Goal: Task Accomplishment & Management: Use online tool/utility

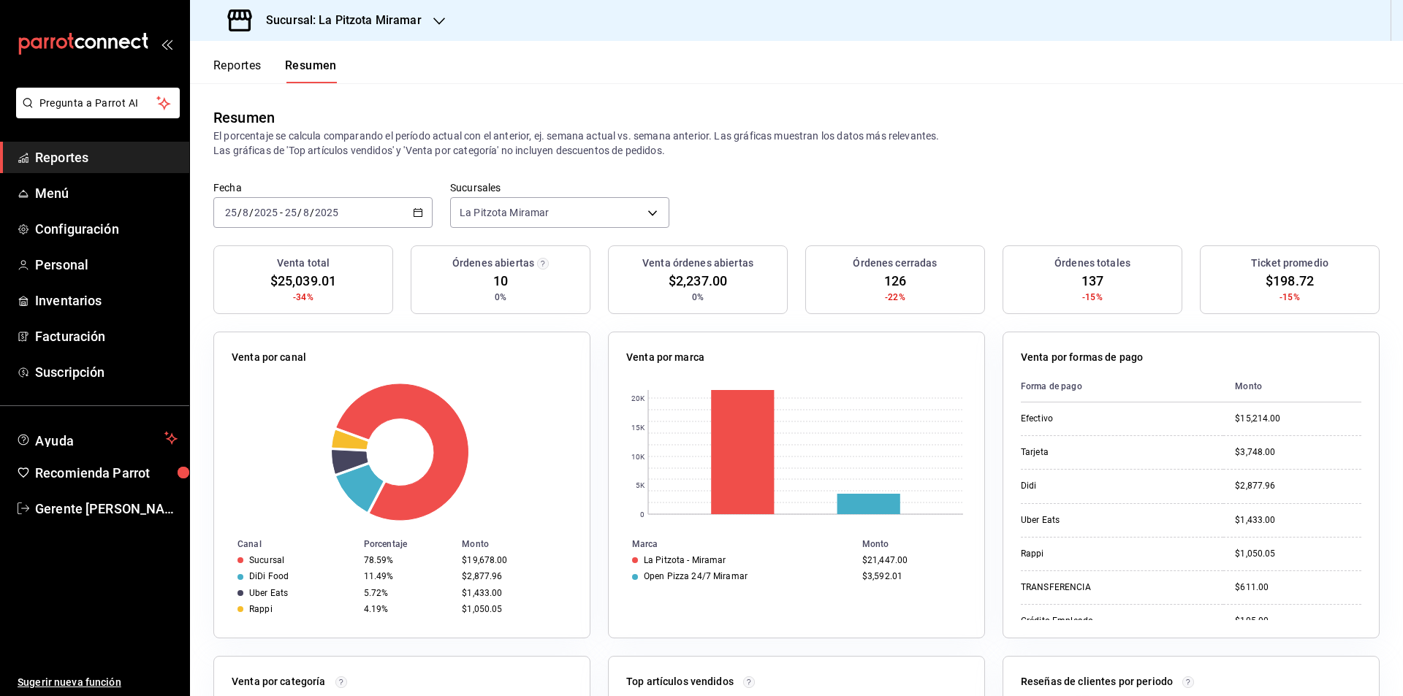
click at [411, 197] on div "Fecha [DATE] [DATE] - [DATE] [DATE]" at bounding box center [322, 204] width 219 height 47
click at [417, 205] on div "[DATE] [DATE] - [DATE] [DATE]" at bounding box center [322, 212] width 219 height 31
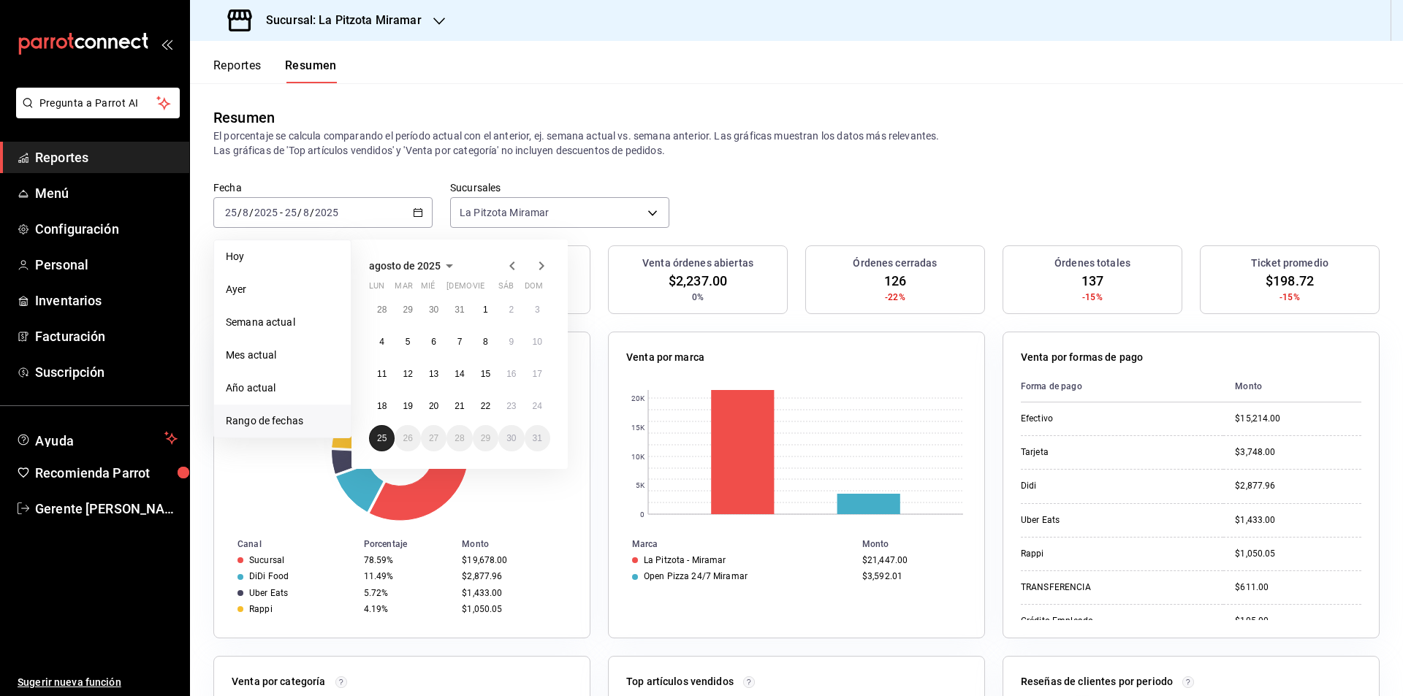
click at [381, 438] on abbr "25" at bounding box center [381, 438] width 9 height 10
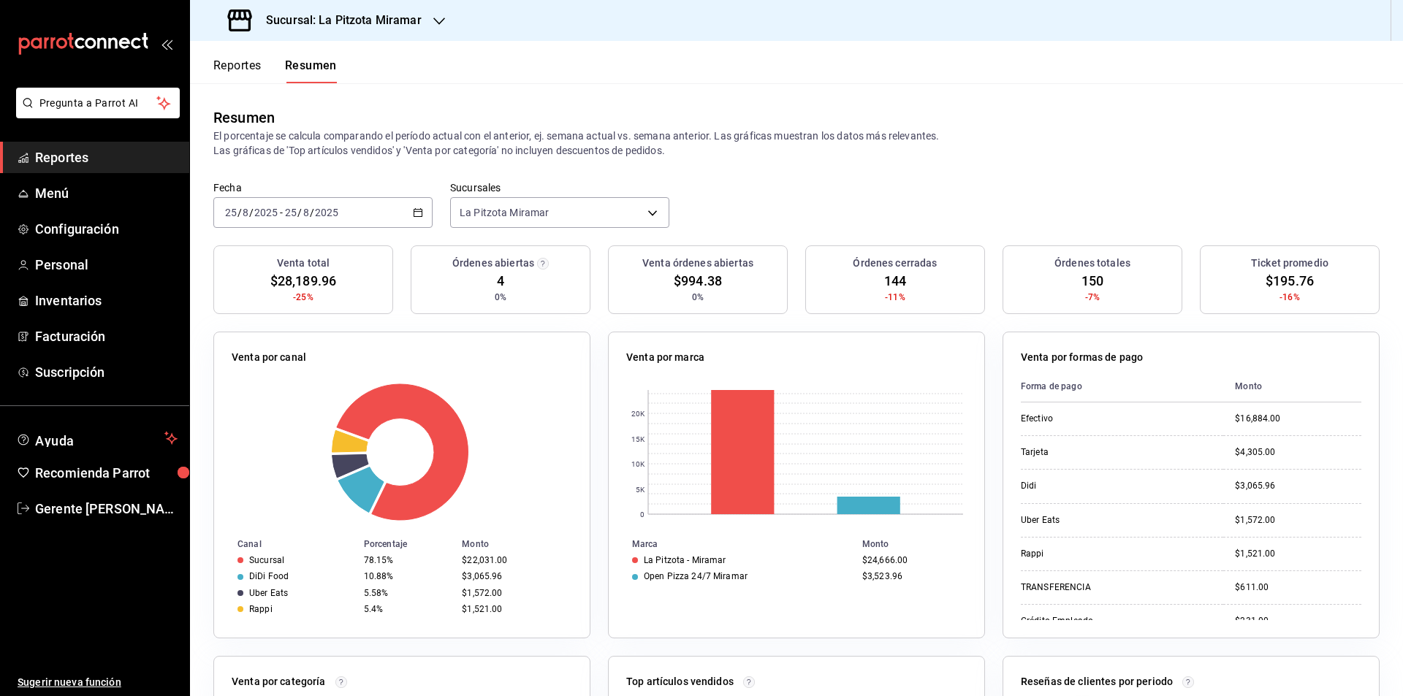
click at [422, 210] on div "[DATE] [DATE] - [DATE] [DATE]" at bounding box center [322, 212] width 219 height 31
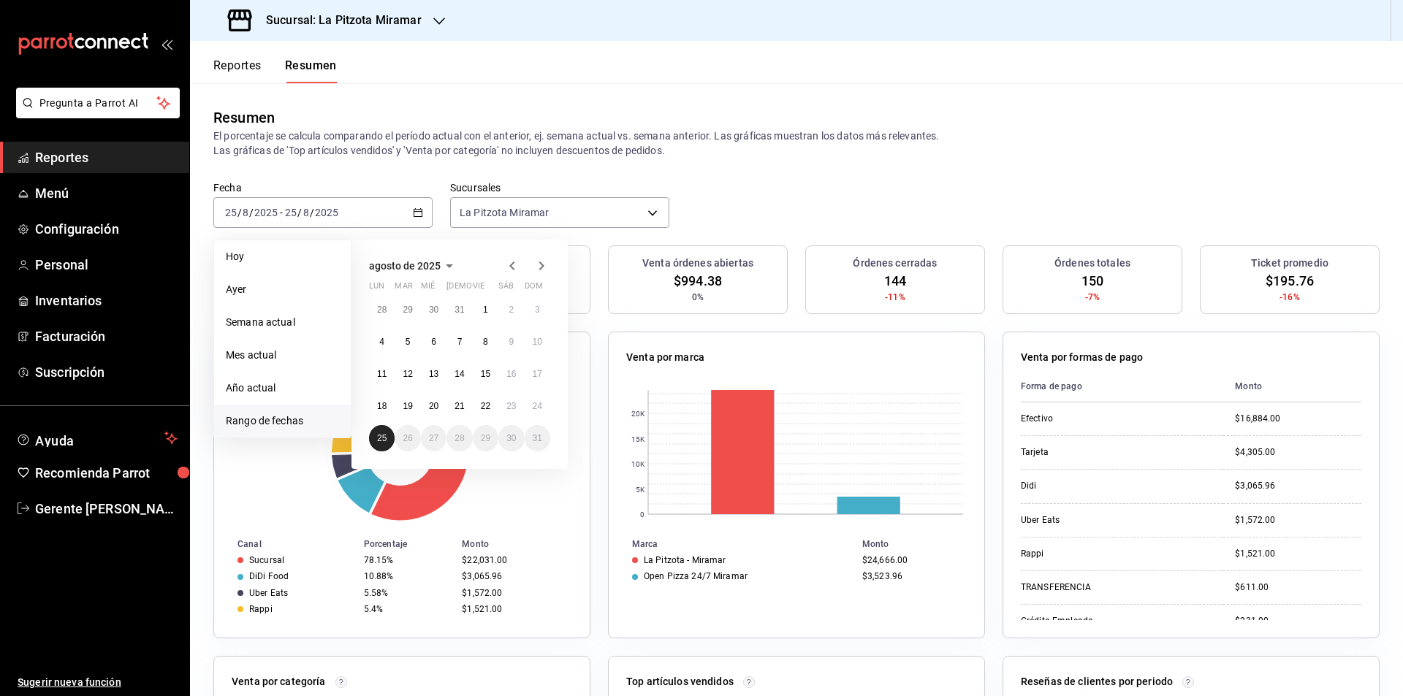
click at [392, 438] on button "25" at bounding box center [382, 438] width 26 height 26
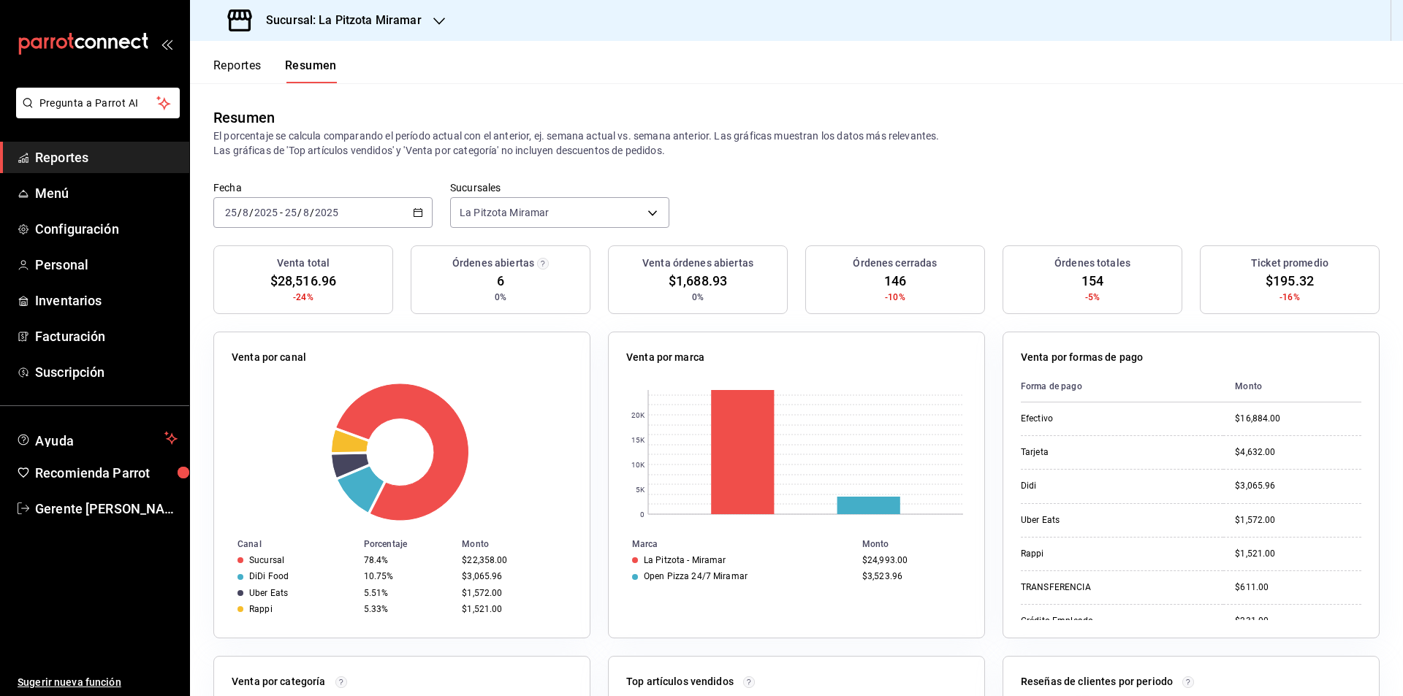
click at [406, 209] on div "[DATE] [DATE] - [DATE] [DATE]" at bounding box center [322, 212] width 219 height 31
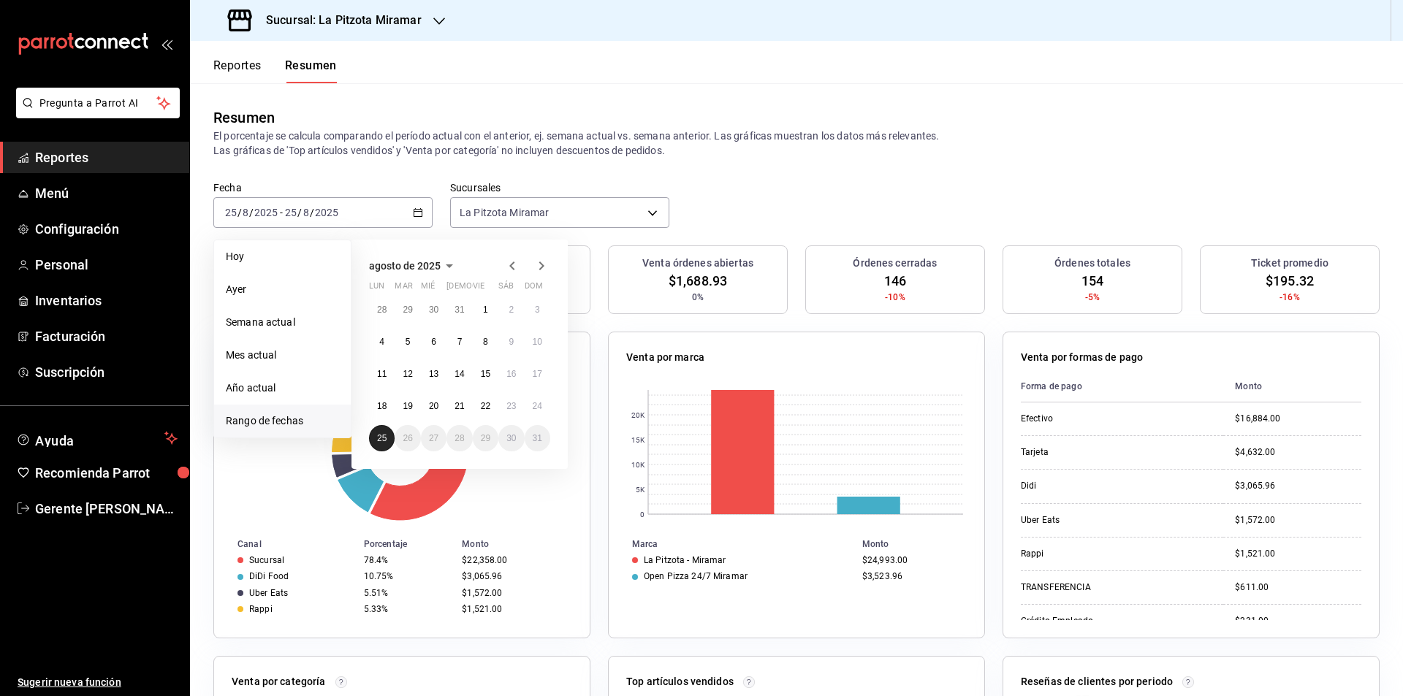
click at [372, 434] on button "25" at bounding box center [382, 438] width 26 height 26
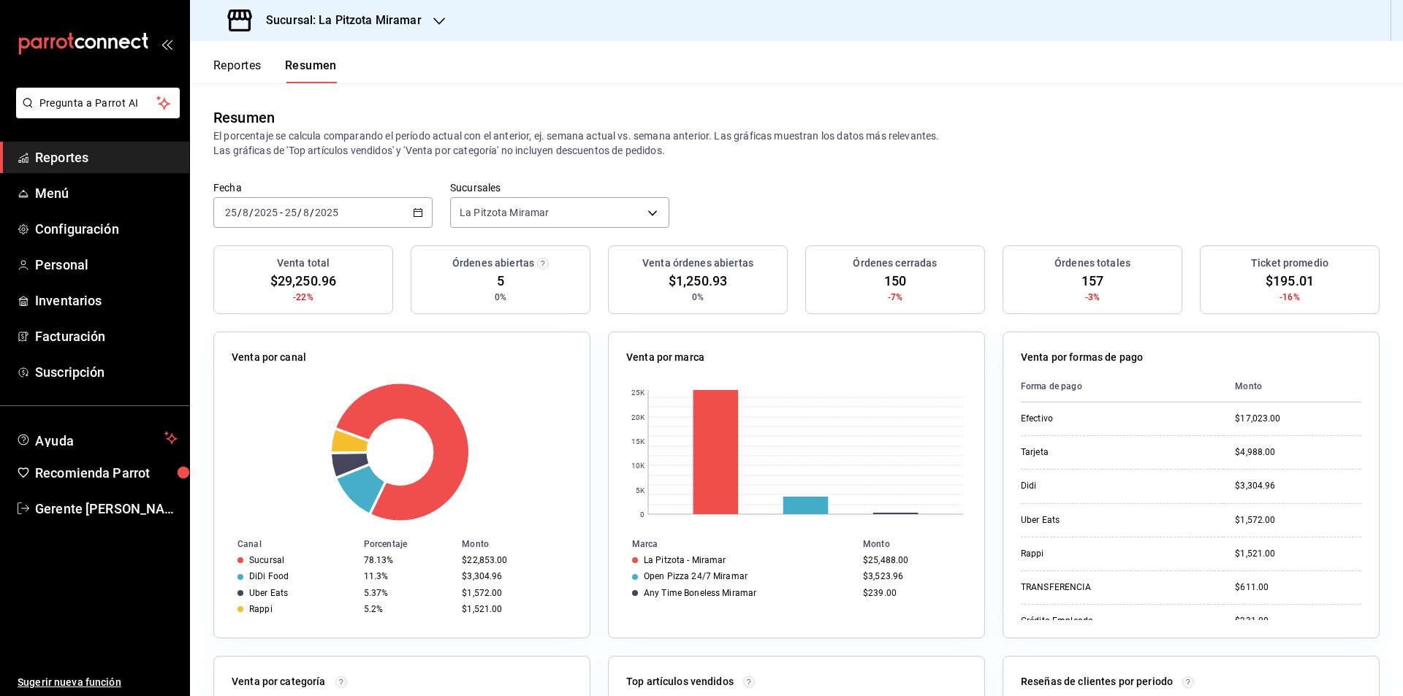
click at [413, 213] on icon "button" at bounding box center [418, 213] width 10 height 10
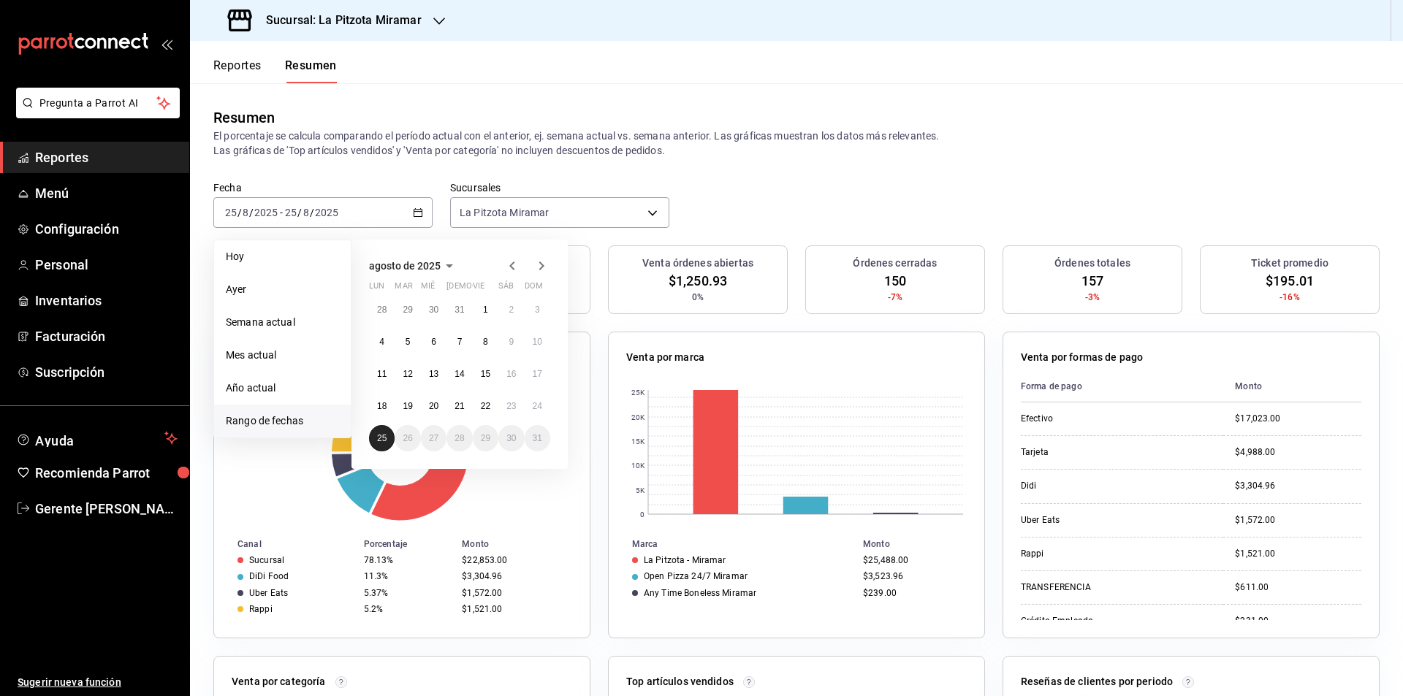
click at [379, 434] on abbr "25" at bounding box center [381, 438] width 9 height 10
click at [379, 433] on abbr "25" at bounding box center [381, 438] width 9 height 10
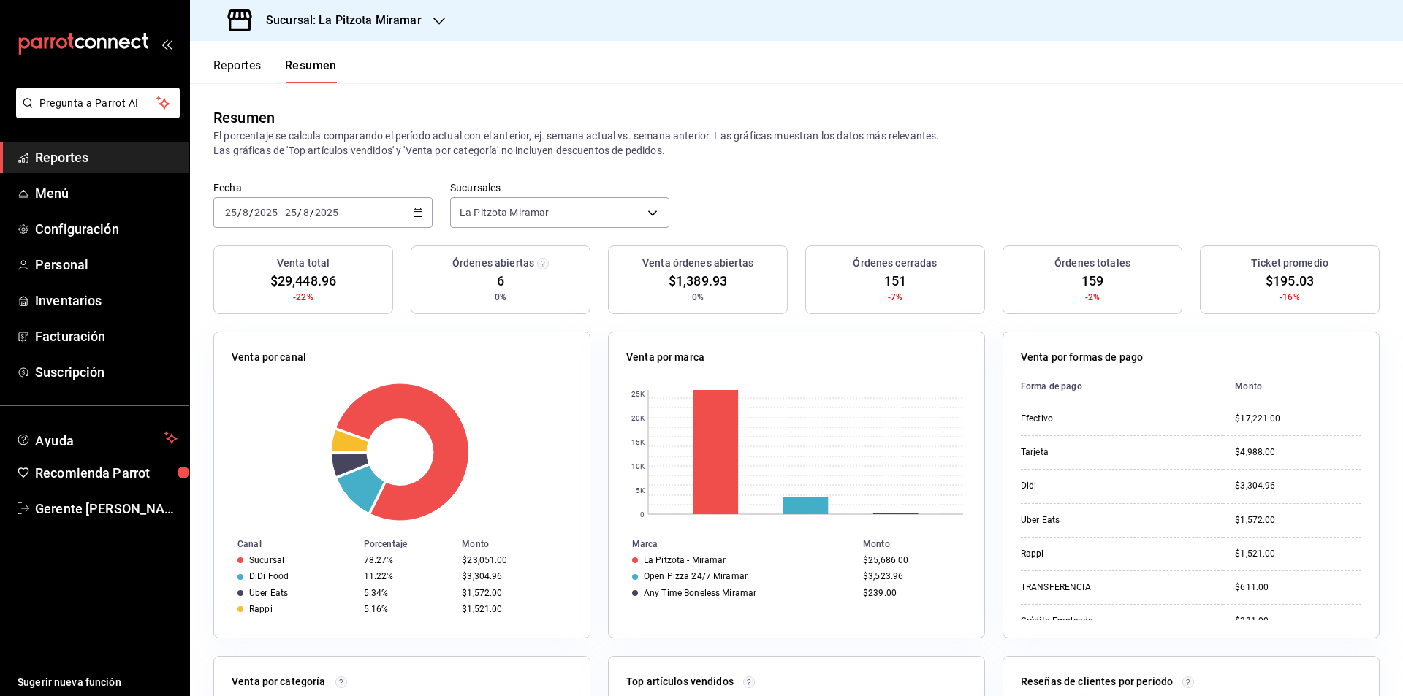
click at [406, 202] on div "[DATE] [DATE] - [DATE] [DATE]" at bounding box center [322, 212] width 219 height 31
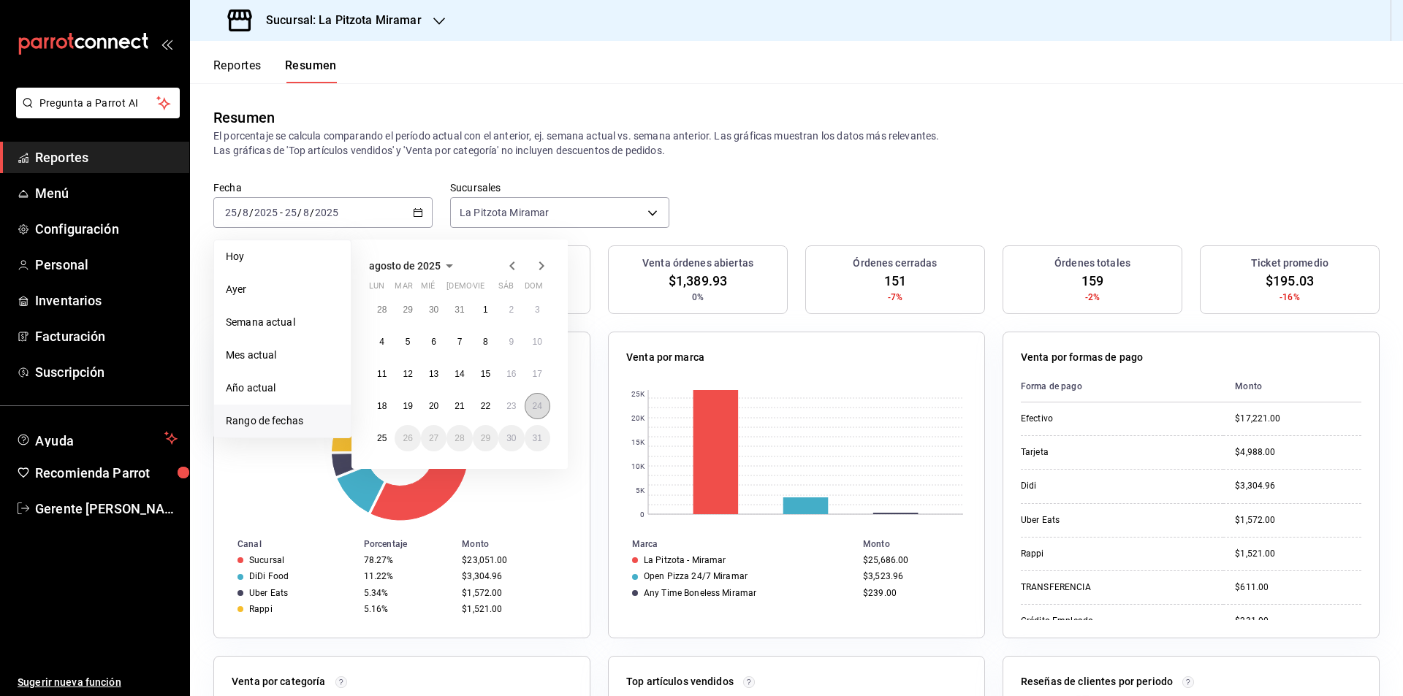
click at [536, 409] on abbr "24" at bounding box center [537, 406] width 9 height 10
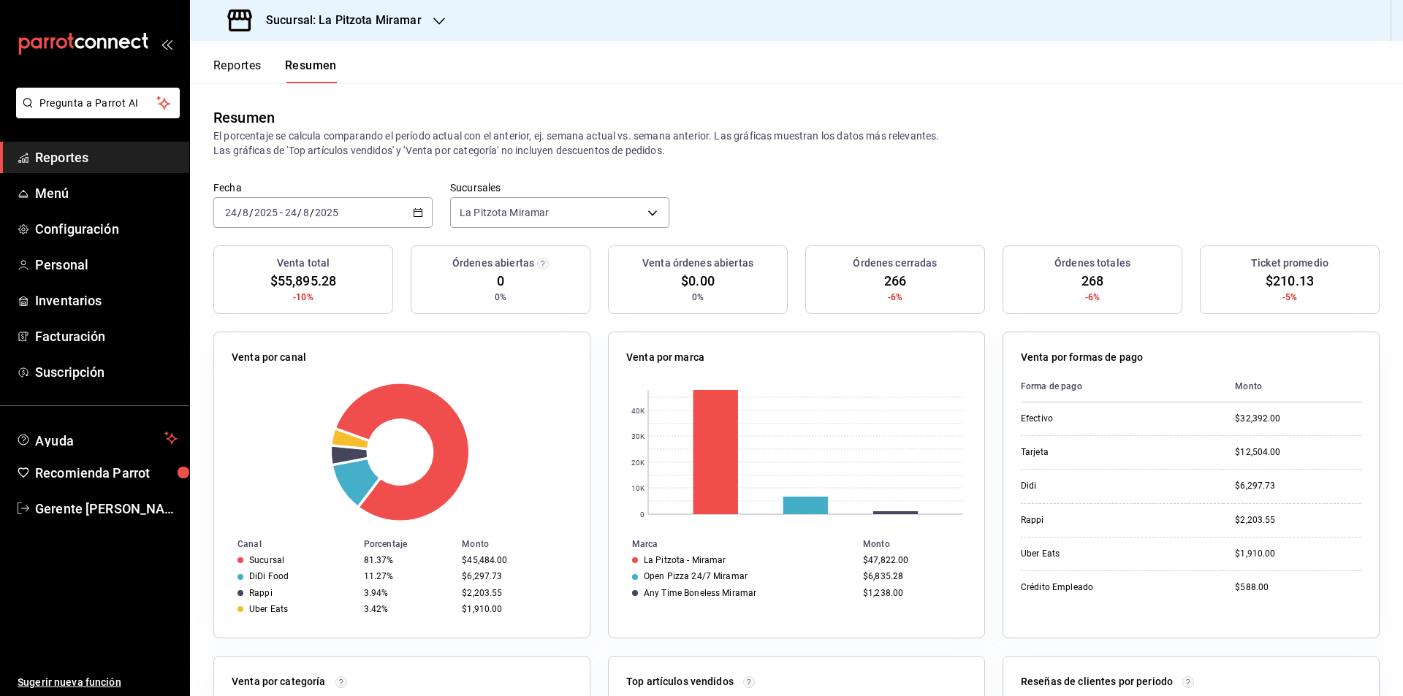
click at [412, 220] on div "[DATE] [DATE] - [DATE] [DATE]" at bounding box center [322, 212] width 219 height 31
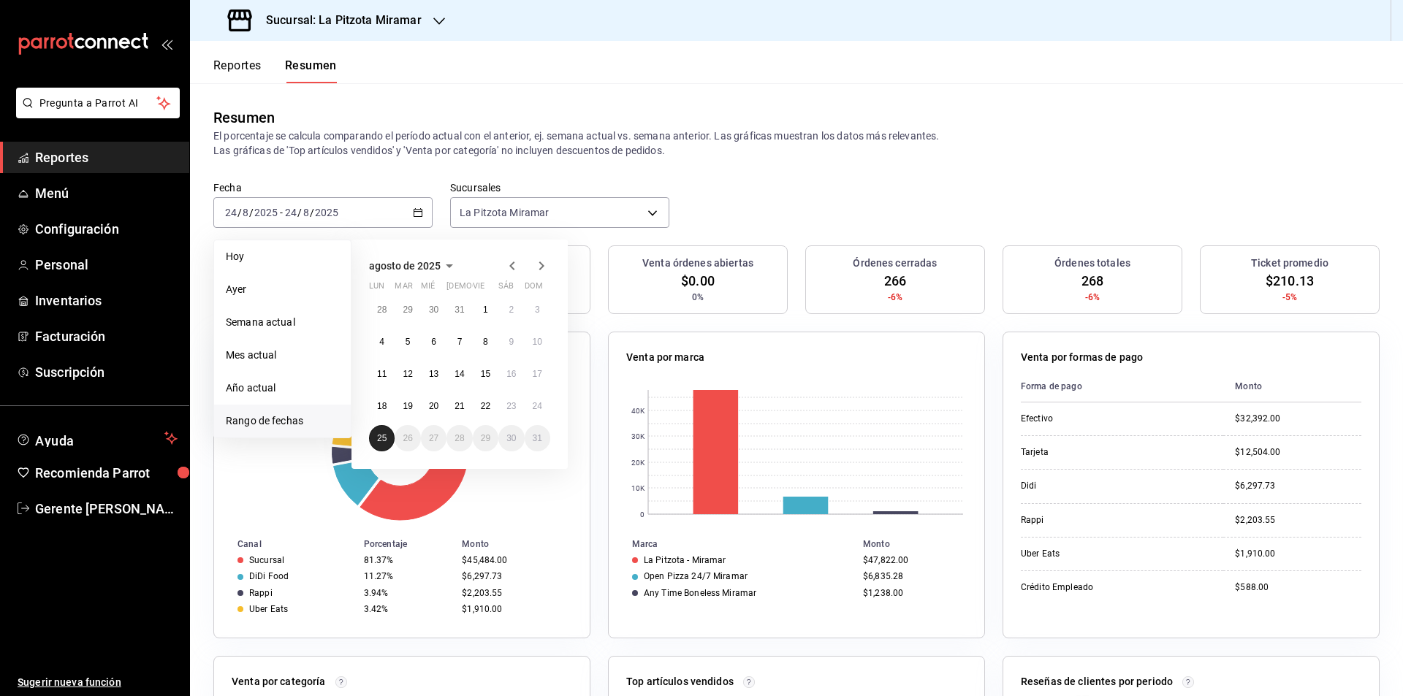
click at [382, 444] on abbr "25" at bounding box center [381, 438] width 9 height 10
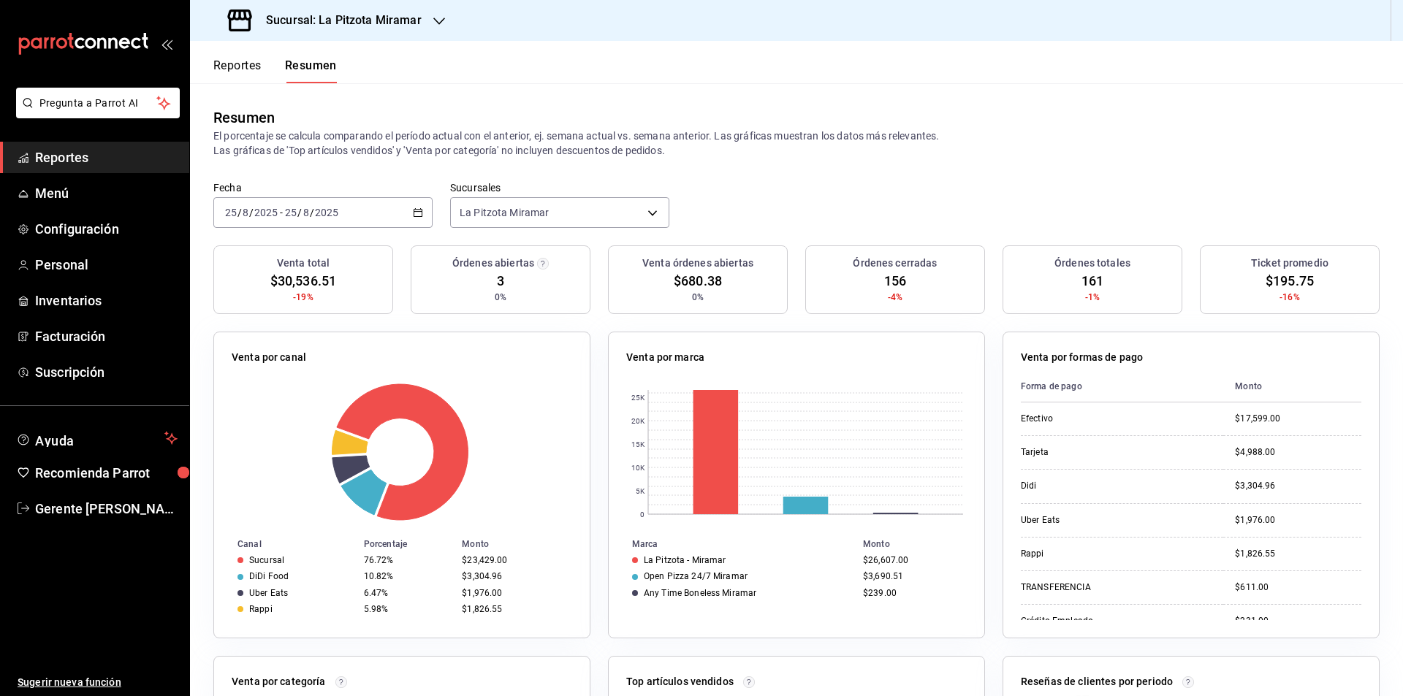
click at [424, 214] on div "[DATE] [DATE] - [DATE] [DATE]" at bounding box center [322, 212] width 219 height 31
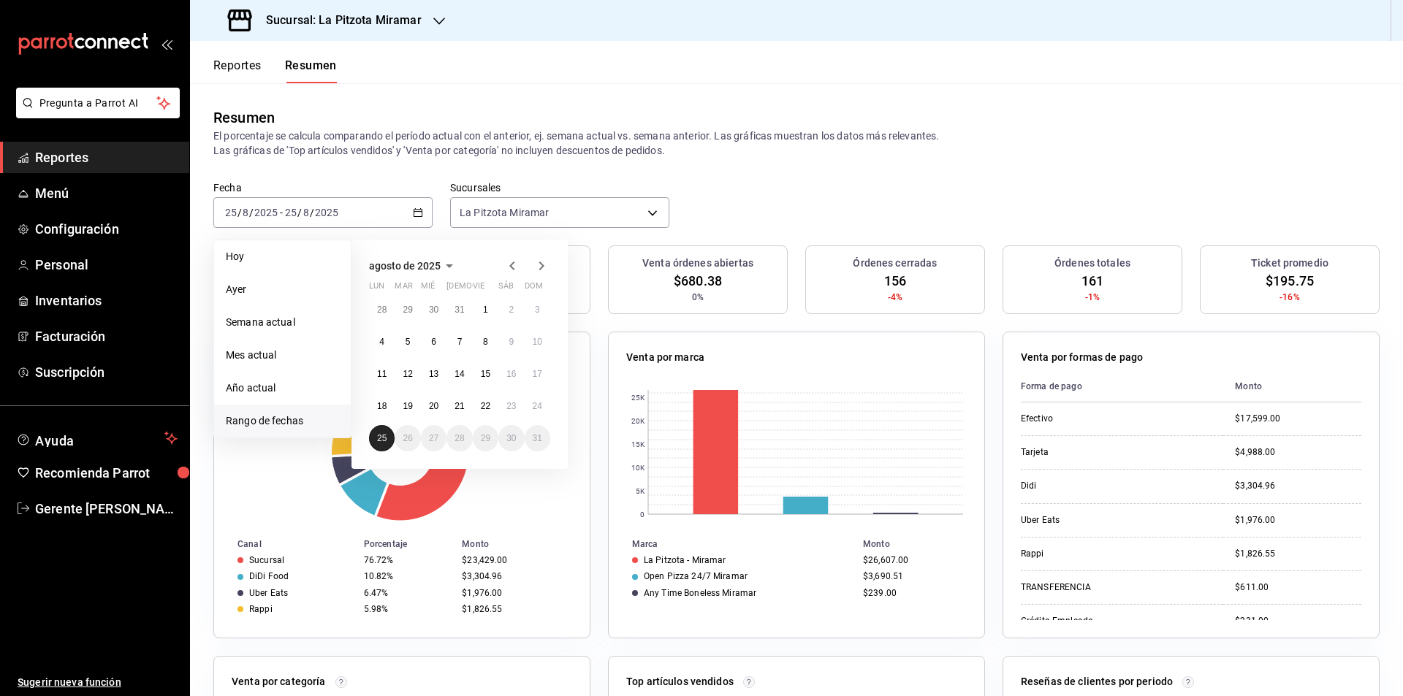
click at [381, 439] on abbr "25" at bounding box center [381, 438] width 9 height 10
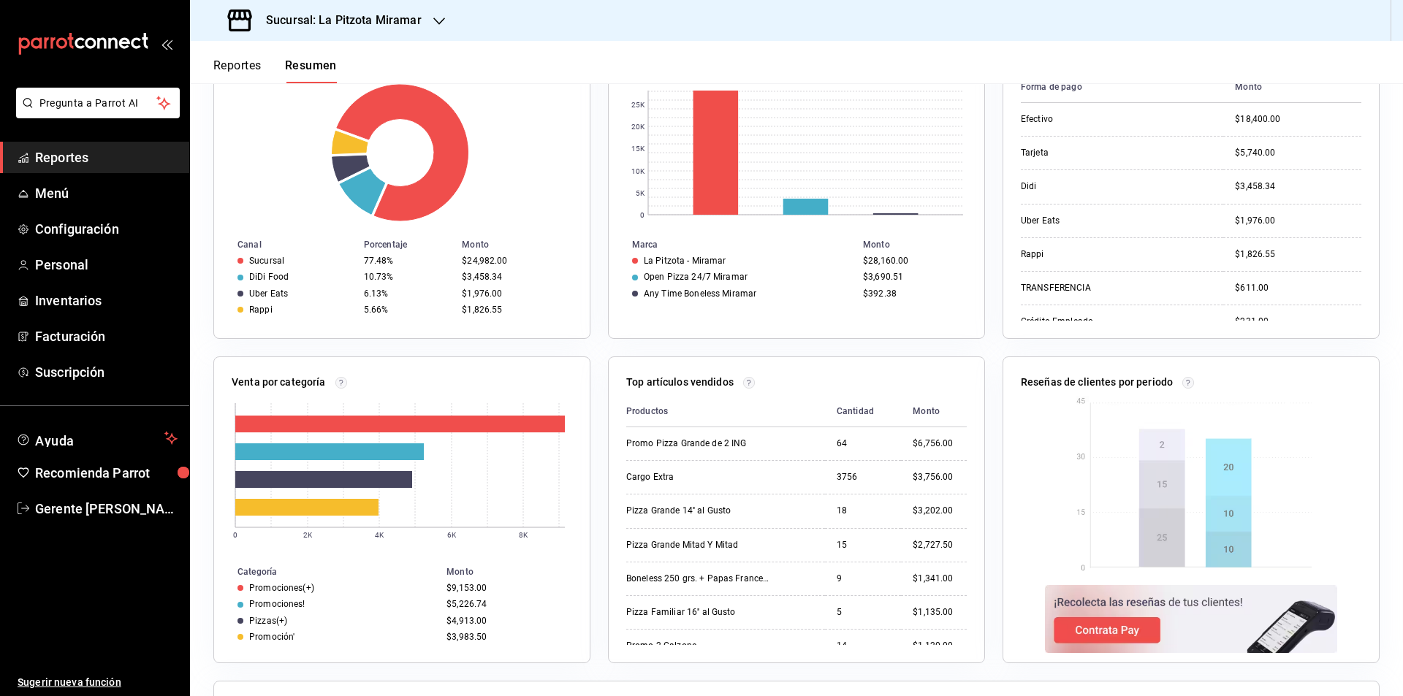
scroll to position [73, 0]
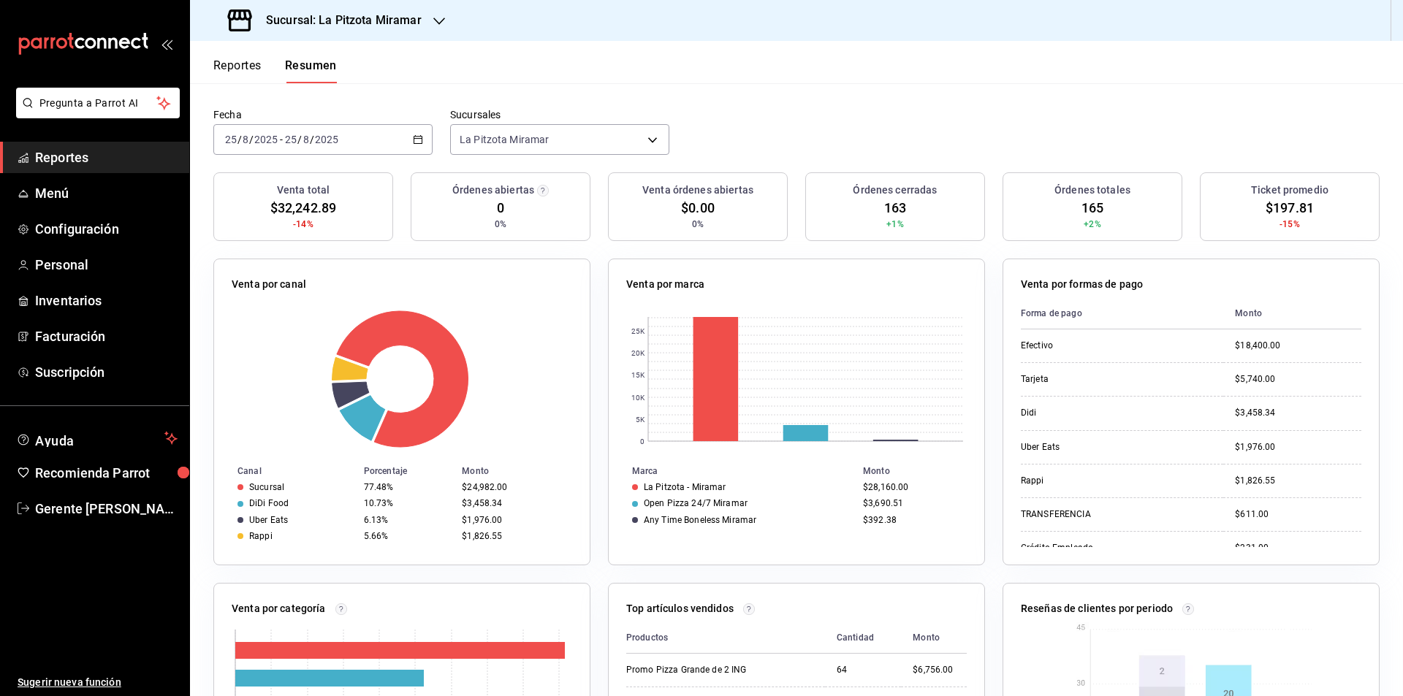
click at [422, 139] on div "[DATE] [DATE] - [DATE] [DATE]" at bounding box center [322, 139] width 219 height 31
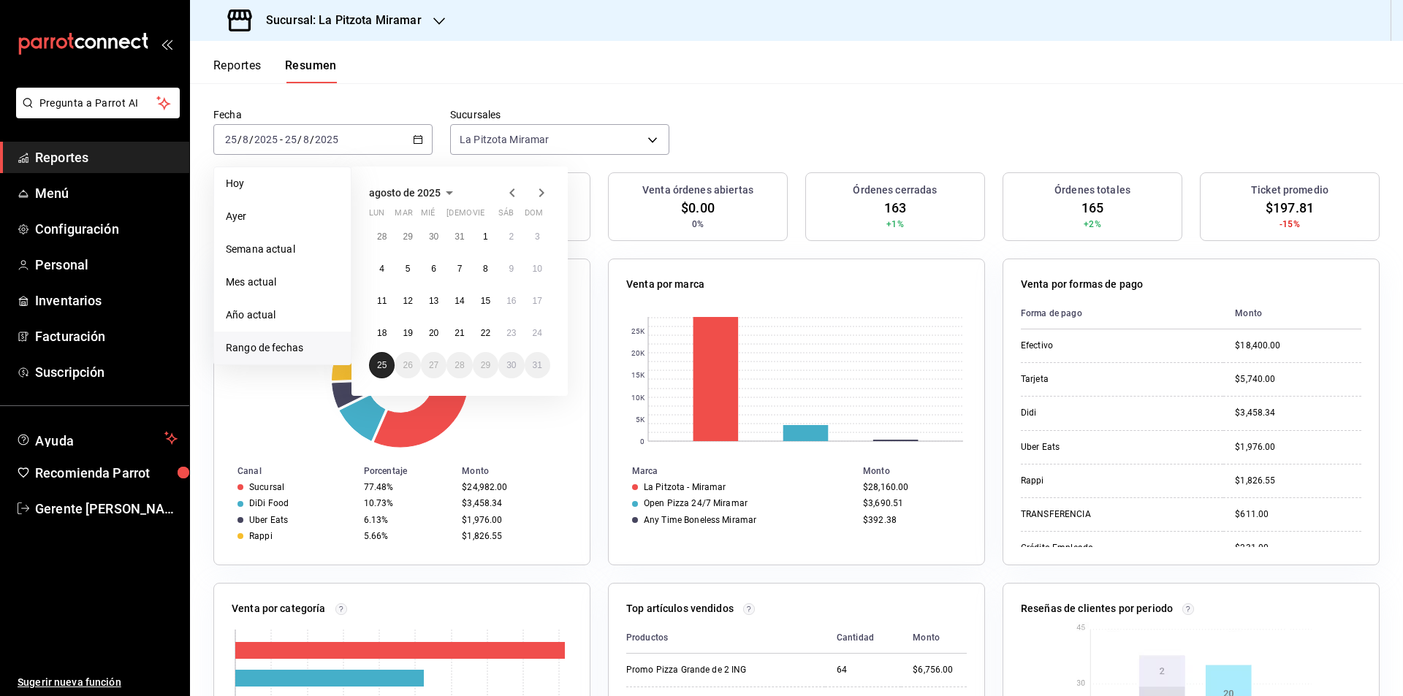
click at [388, 357] on button "25" at bounding box center [382, 365] width 26 height 26
click at [387, 357] on button "25" at bounding box center [382, 365] width 26 height 26
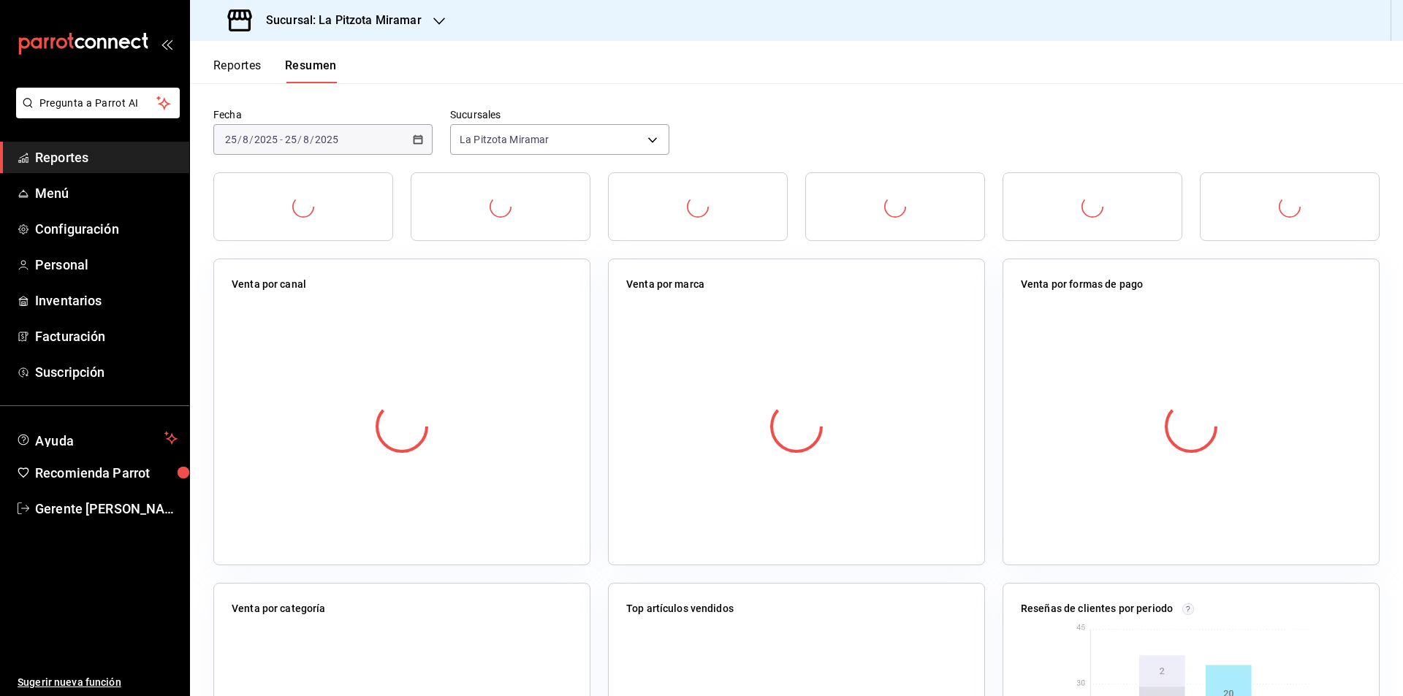
click at [387, 357] on div at bounding box center [402, 426] width 341 height 257
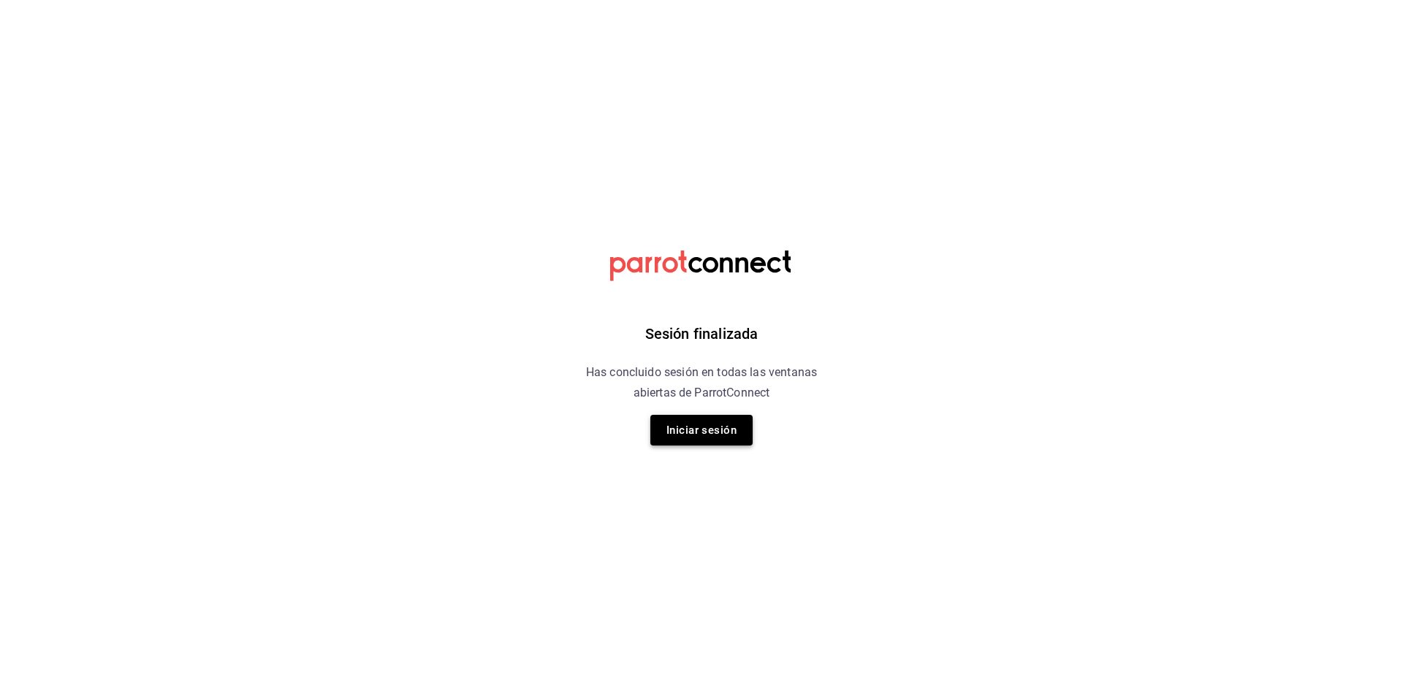
click at [704, 433] on button "Iniciar sesión" at bounding box center [701, 430] width 102 height 31
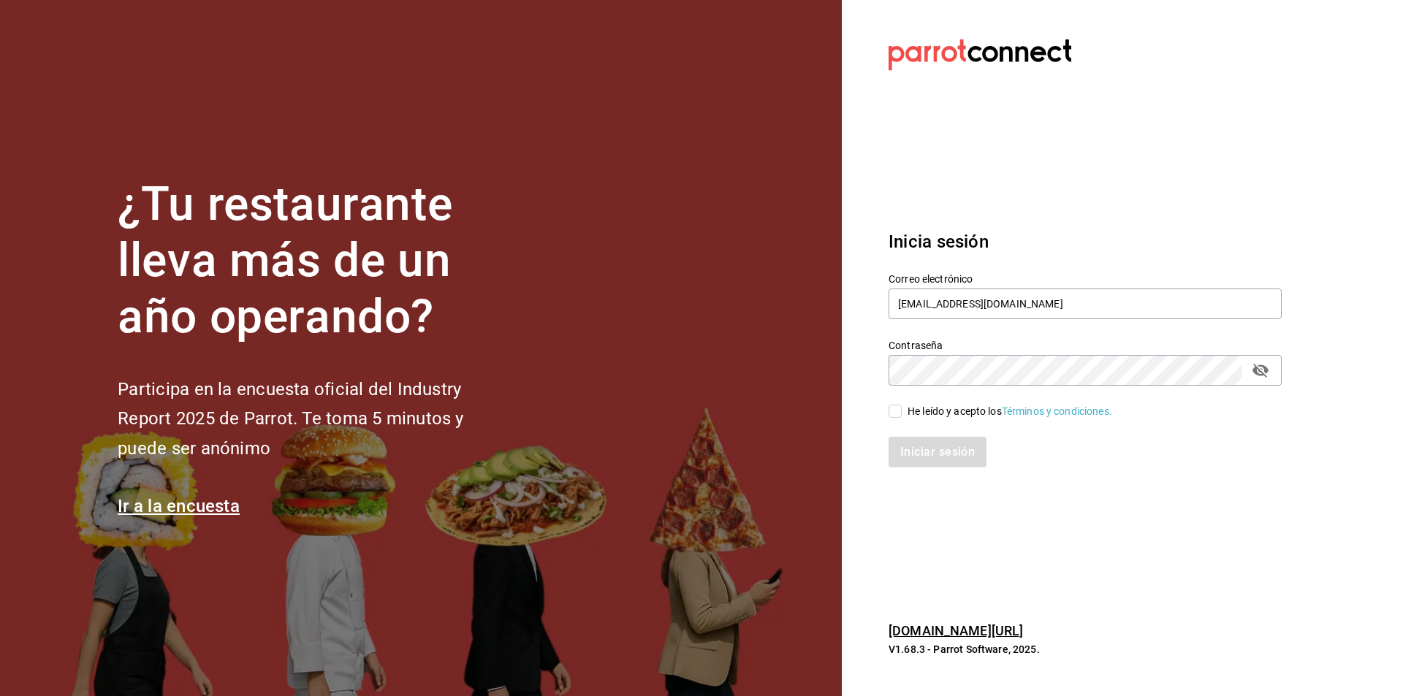
click at [929, 422] on div "Iniciar sesión" at bounding box center [1076, 443] width 411 height 48
click at [943, 453] on div "Iniciar sesión" at bounding box center [1085, 452] width 393 height 31
click at [915, 406] on div "He leído y acepto los Términos y condiciones." at bounding box center [1010, 411] width 205 height 15
click at [902, 406] on input "He leído y acepto los Términos y condiciones." at bounding box center [895, 411] width 13 height 13
checkbox input "true"
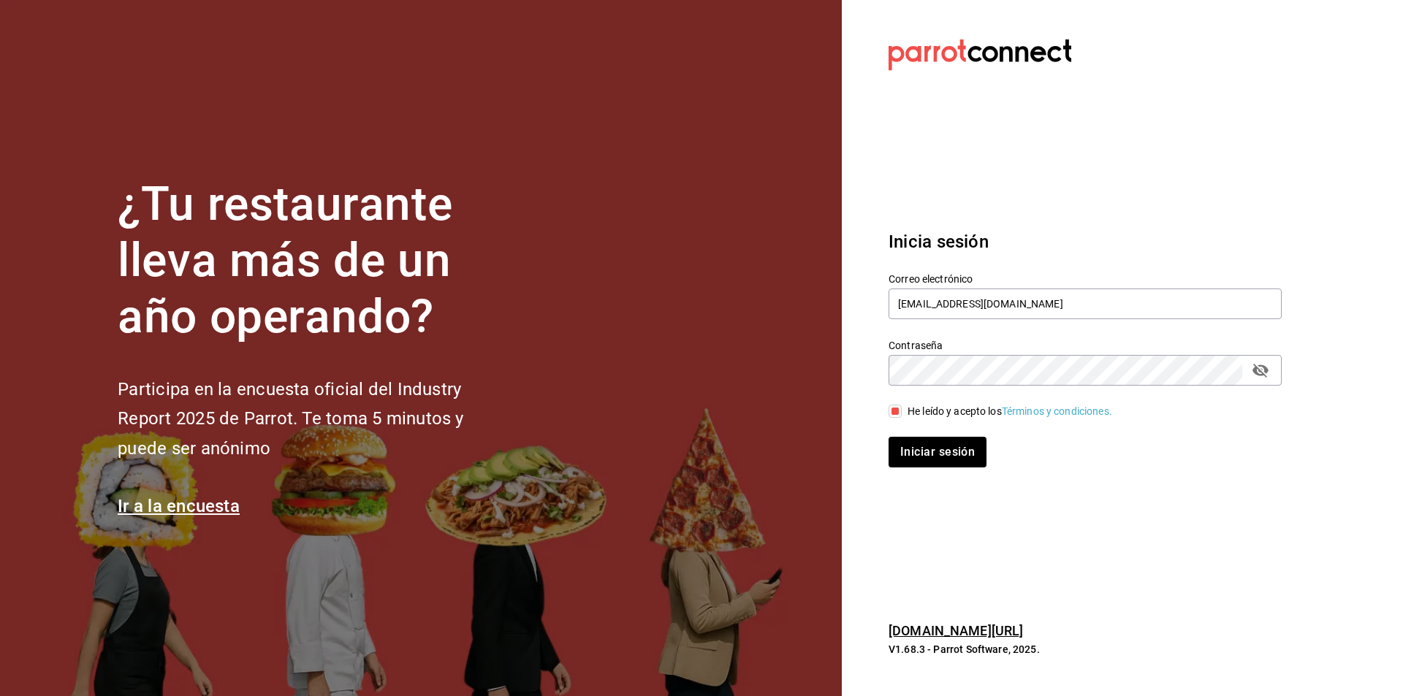
click at [921, 432] on div "Iniciar sesión" at bounding box center [1076, 443] width 411 height 48
click at [928, 451] on button "Iniciar sesión" at bounding box center [938, 452] width 99 height 31
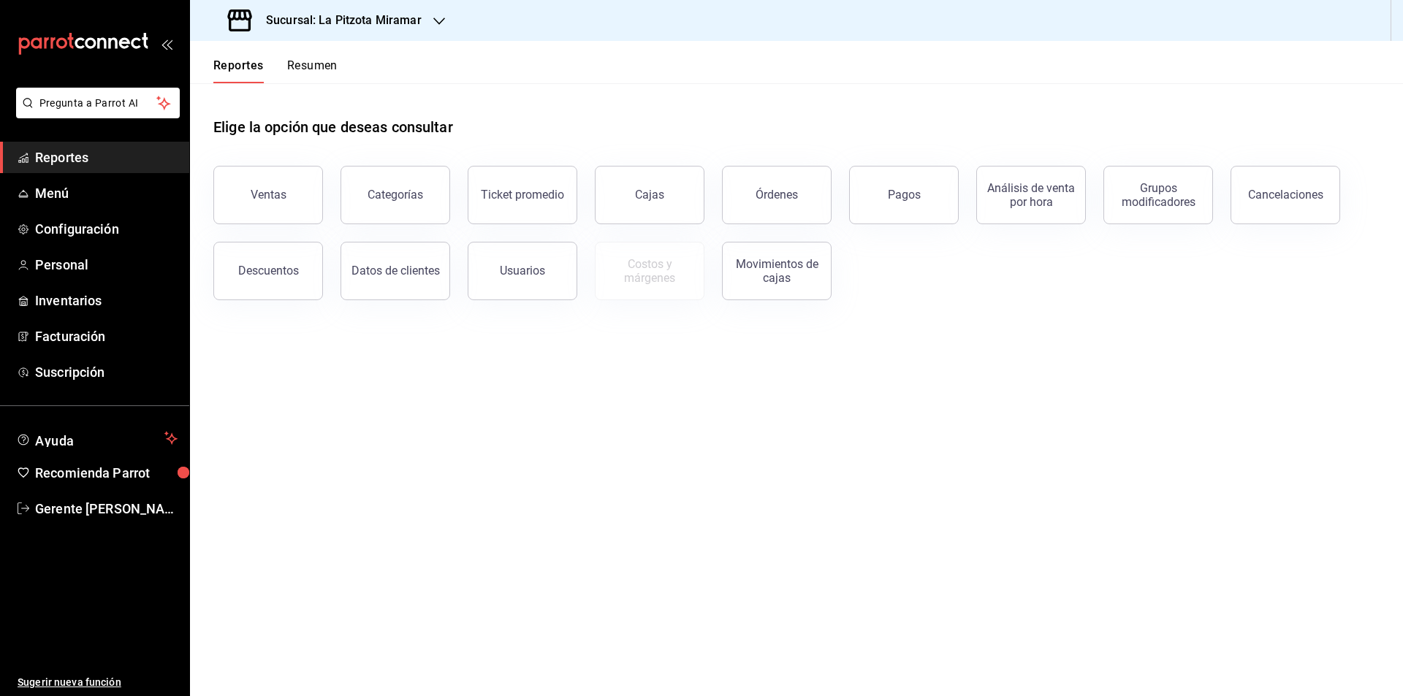
click at [303, 58] on div "Reportes Resumen" at bounding box center [264, 62] width 148 height 42
click at [325, 57] on div "Reportes Resumen" at bounding box center [264, 62] width 148 height 42
click at [325, 58] on button "Resumen" at bounding box center [312, 70] width 50 height 25
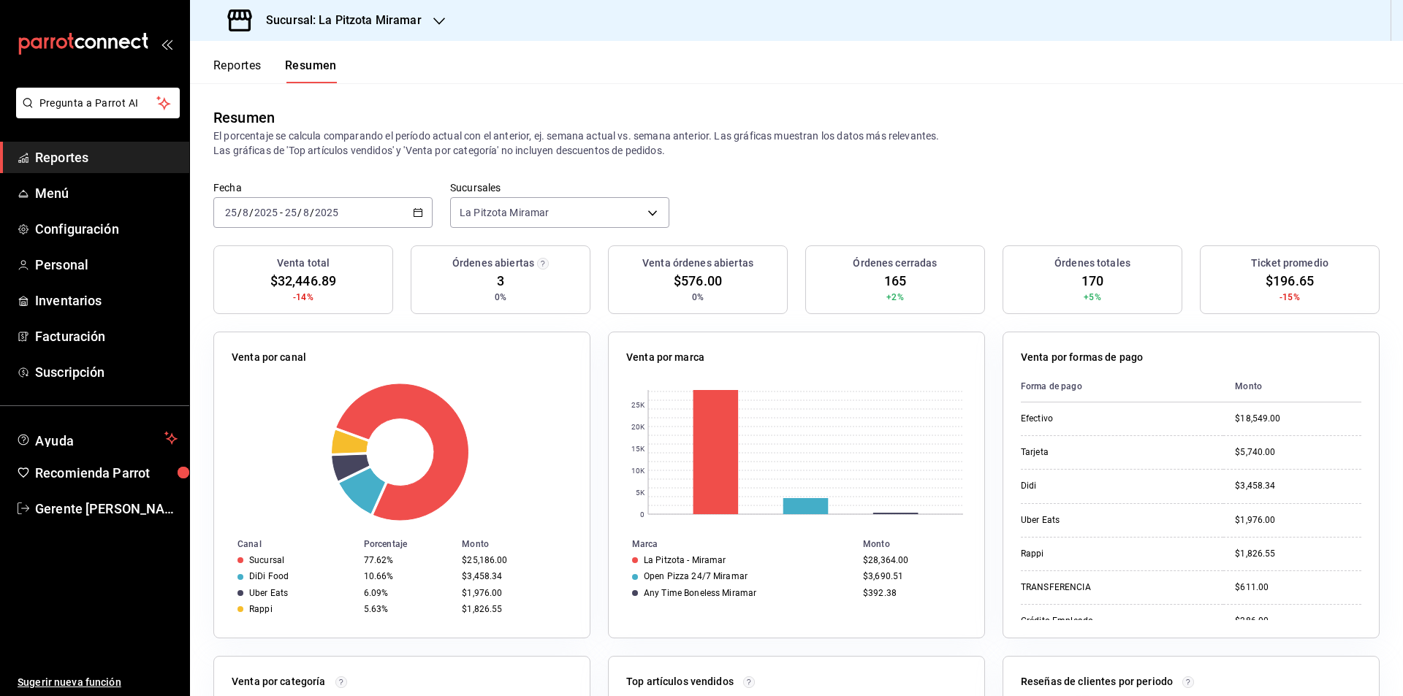
click at [407, 222] on div "[DATE] [DATE] - [DATE] [DATE]" at bounding box center [322, 212] width 219 height 31
click at [329, 416] on span "Rango de fechas" at bounding box center [282, 421] width 113 height 15
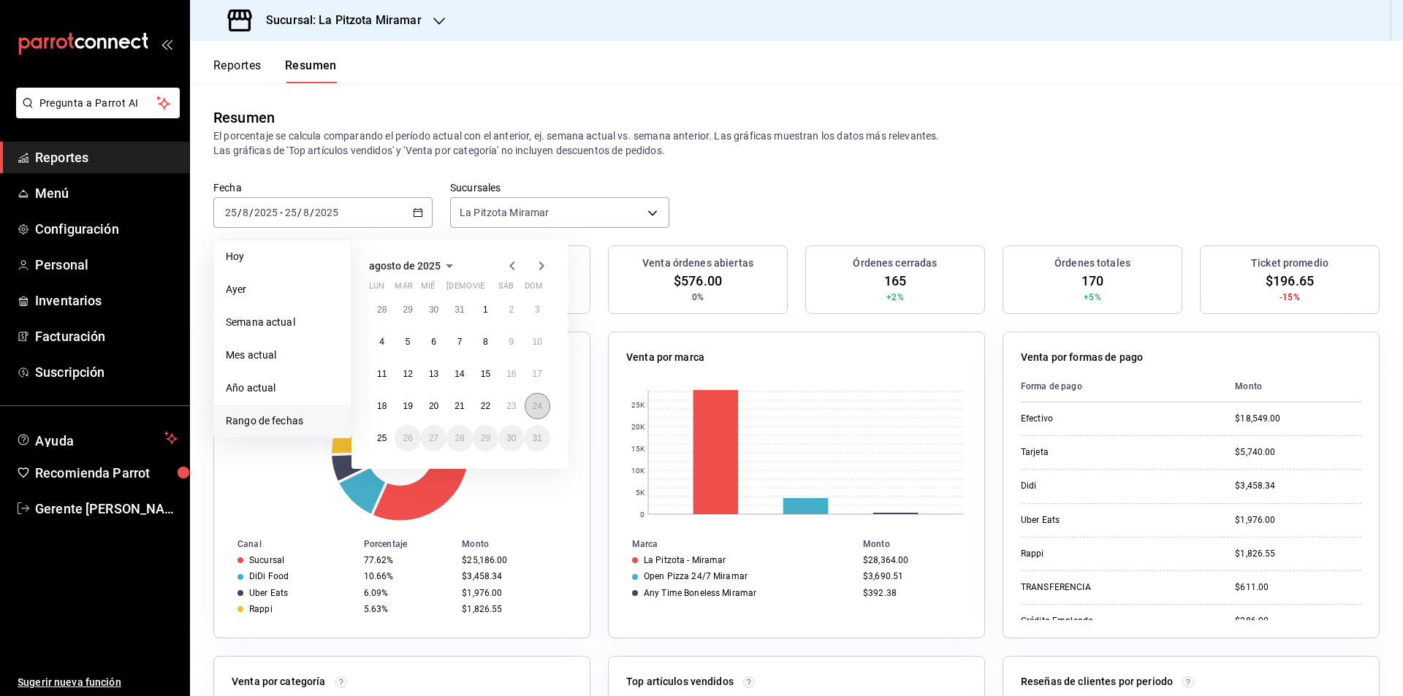
click at [533, 409] on abbr "24" at bounding box center [537, 406] width 9 height 10
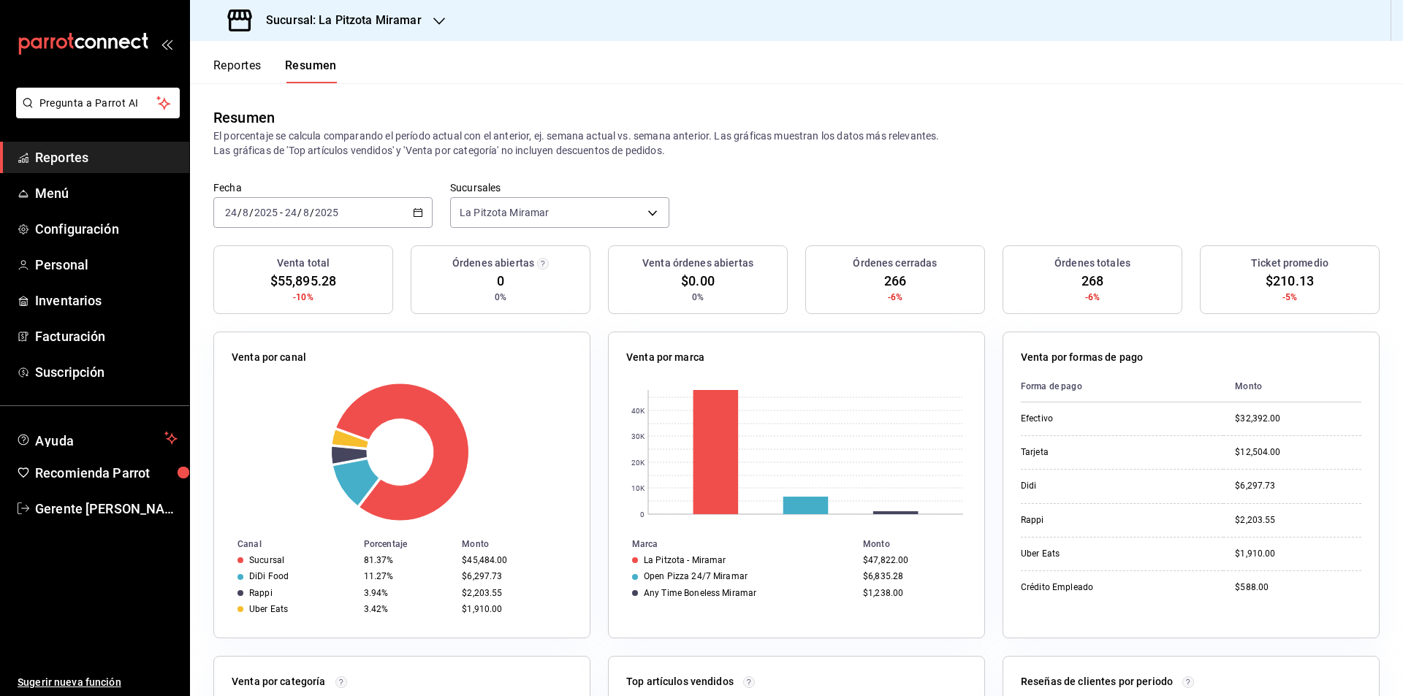
click at [418, 221] on div "[DATE] [DATE] - [DATE] [DATE]" at bounding box center [322, 212] width 219 height 31
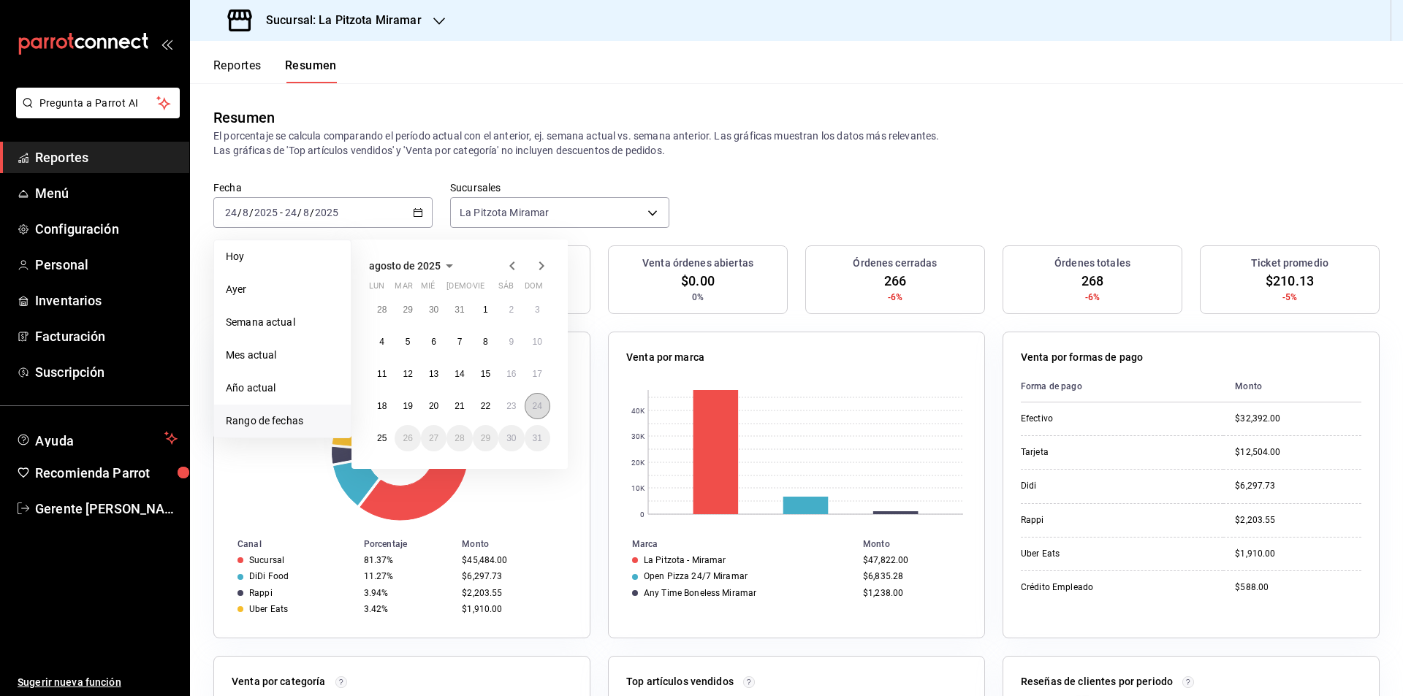
click at [533, 412] on button "24" at bounding box center [538, 406] width 26 height 26
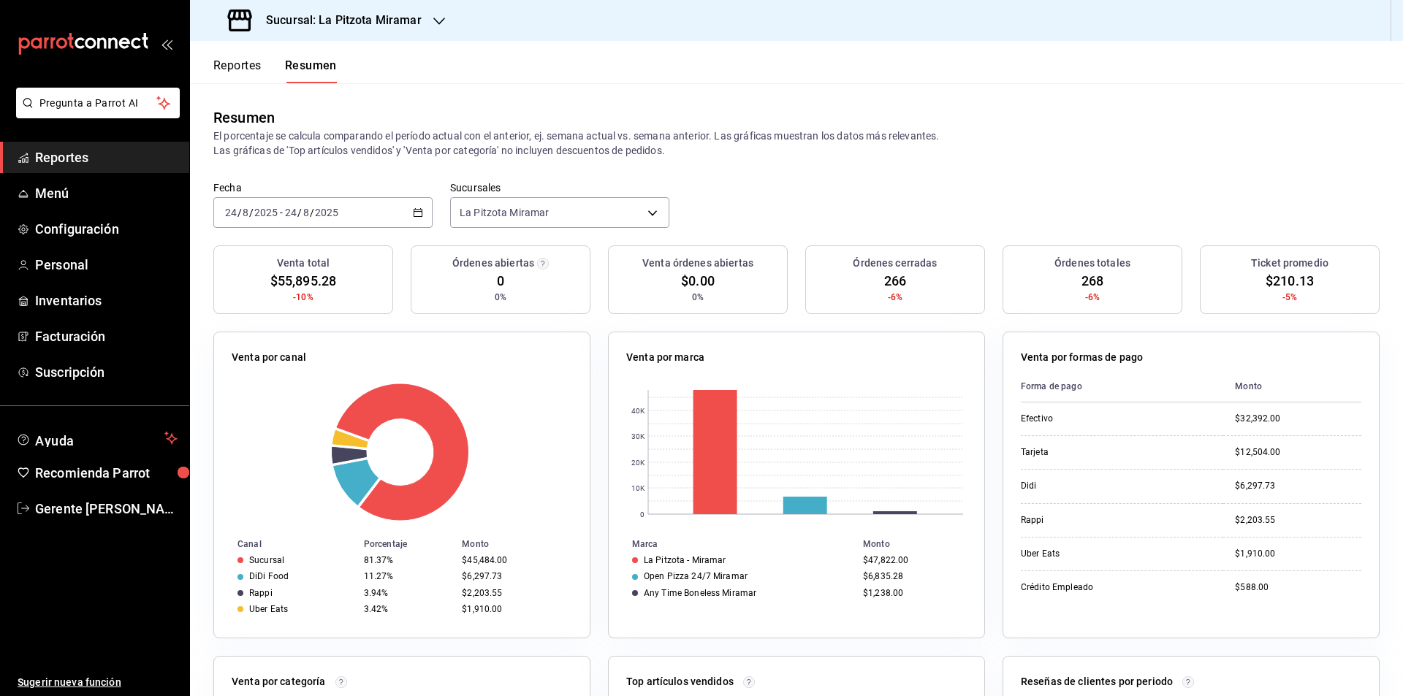
click at [248, 56] on div "Reportes Resumen" at bounding box center [263, 62] width 147 height 42
click at [248, 63] on button "Reportes" at bounding box center [237, 70] width 48 height 25
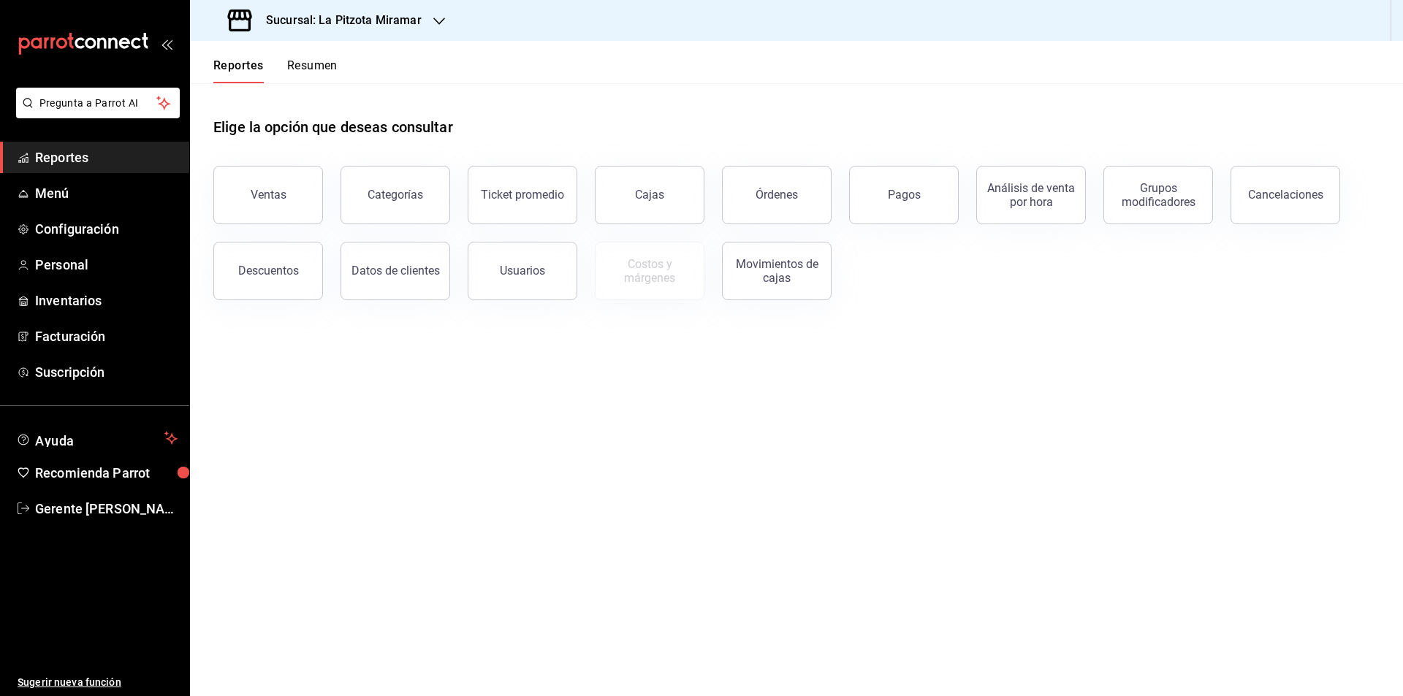
click at [323, 68] on button "Resumen" at bounding box center [312, 70] width 50 height 25
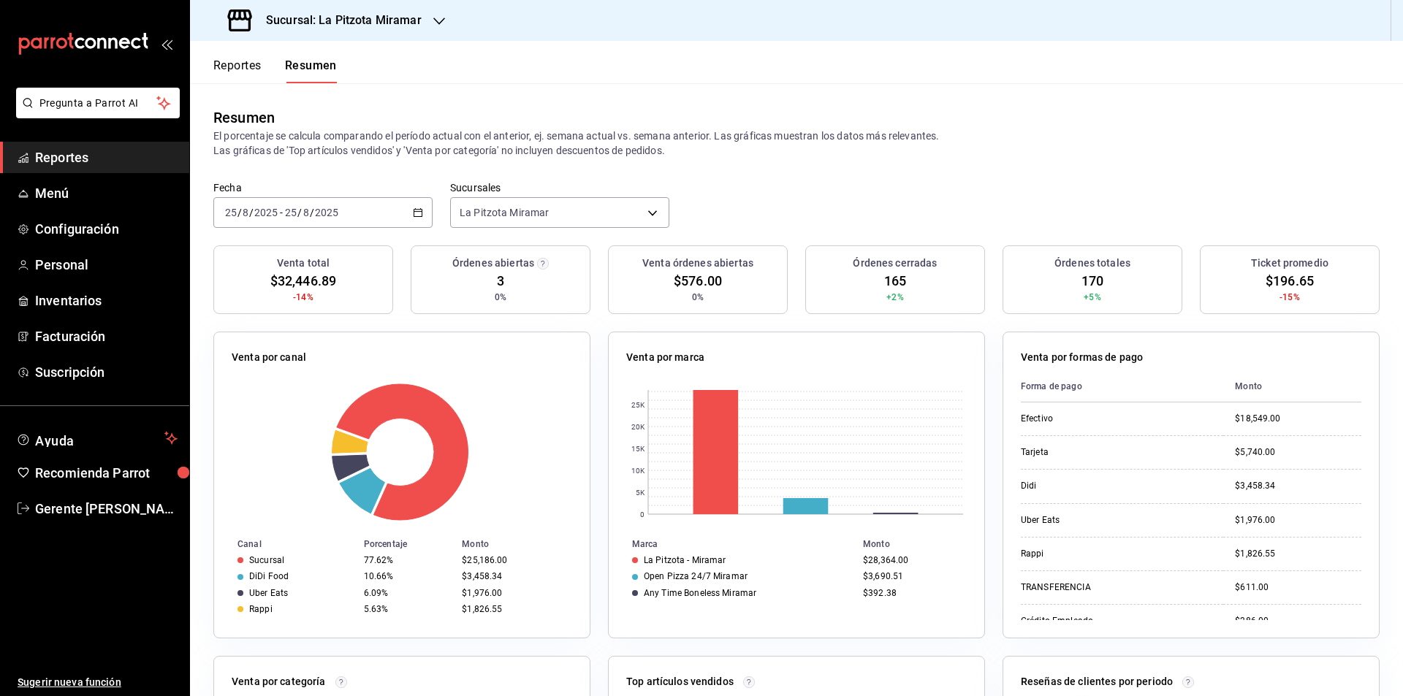
click at [421, 218] on div "[DATE] [DATE] - [DATE] [DATE]" at bounding box center [322, 212] width 219 height 31
click at [296, 425] on span "Rango de fechas" at bounding box center [282, 421] width 113 height 15
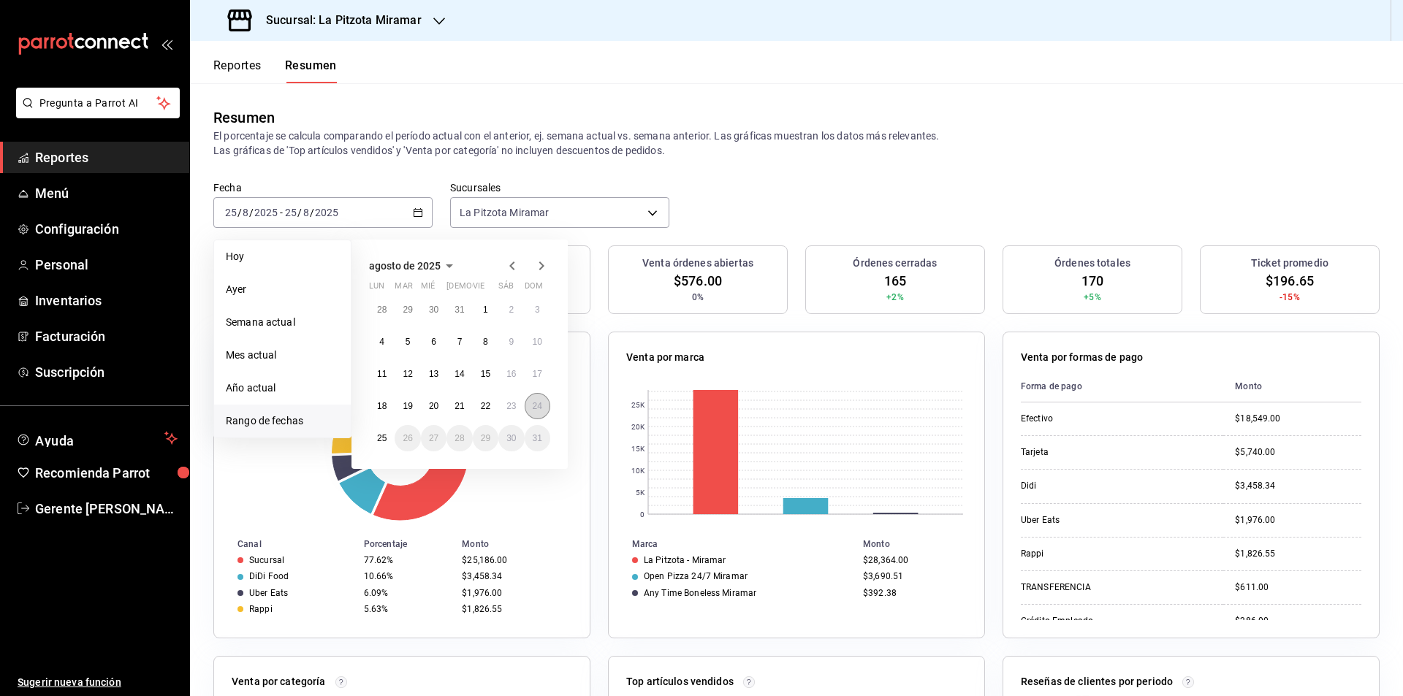
click at [540, 411] on abbr "24" at bounding box center [537, 406] width 9 height 10
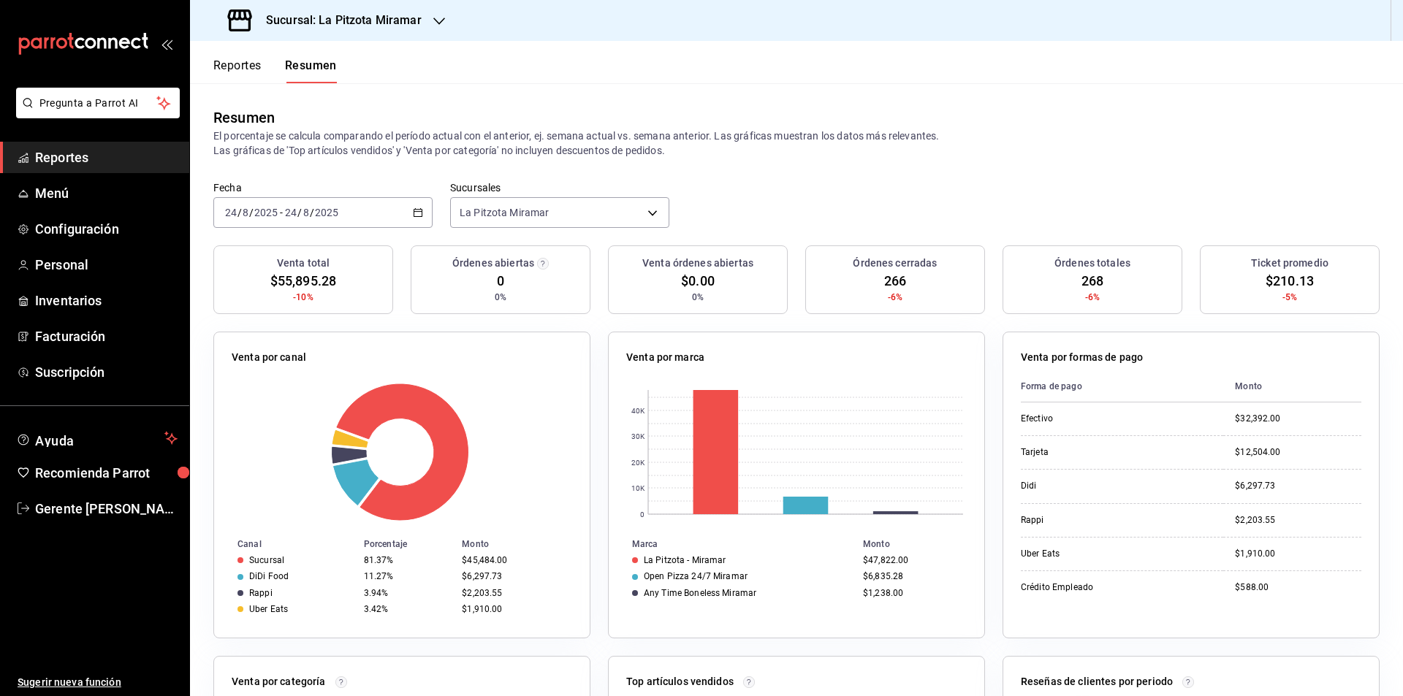
click at [243, 69] on button "Reportes" at bounding box center [237, 70] width 48 height 25
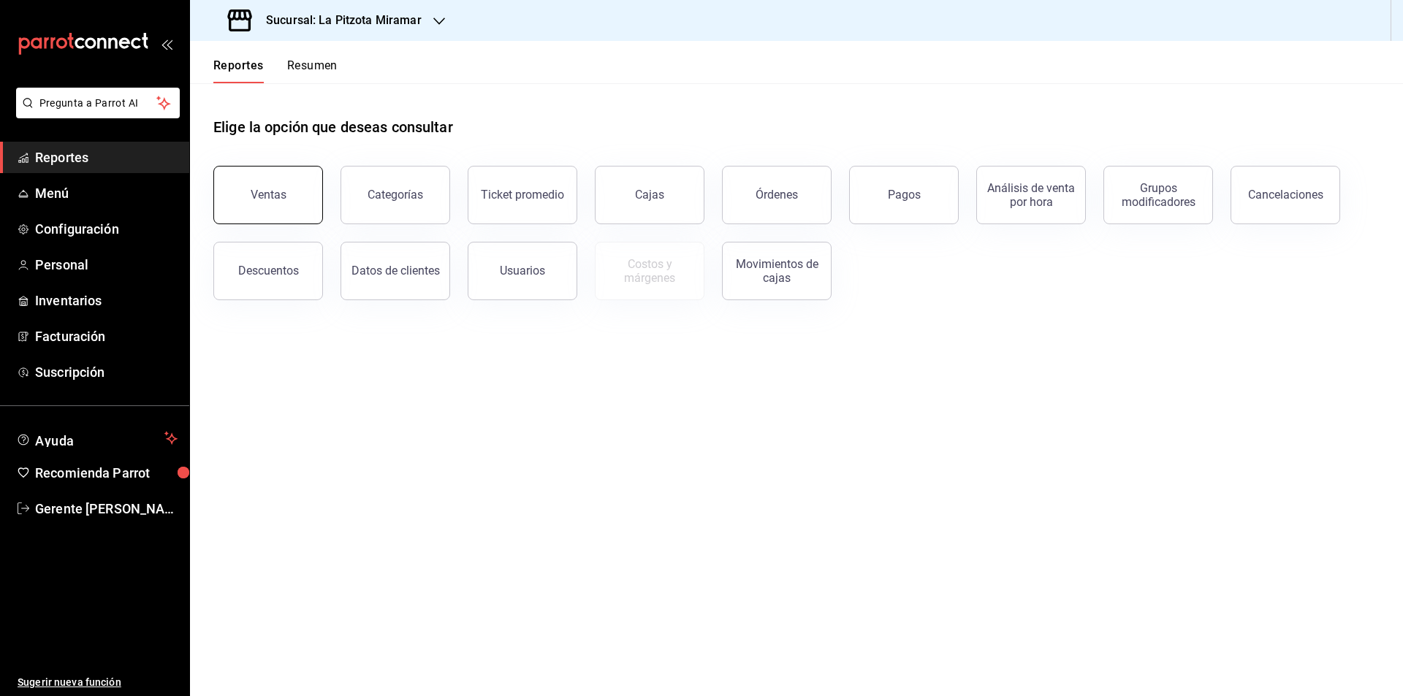
click at [292, 209] on button "Ventas" at bounding box center [268, 195] width 110 height 58
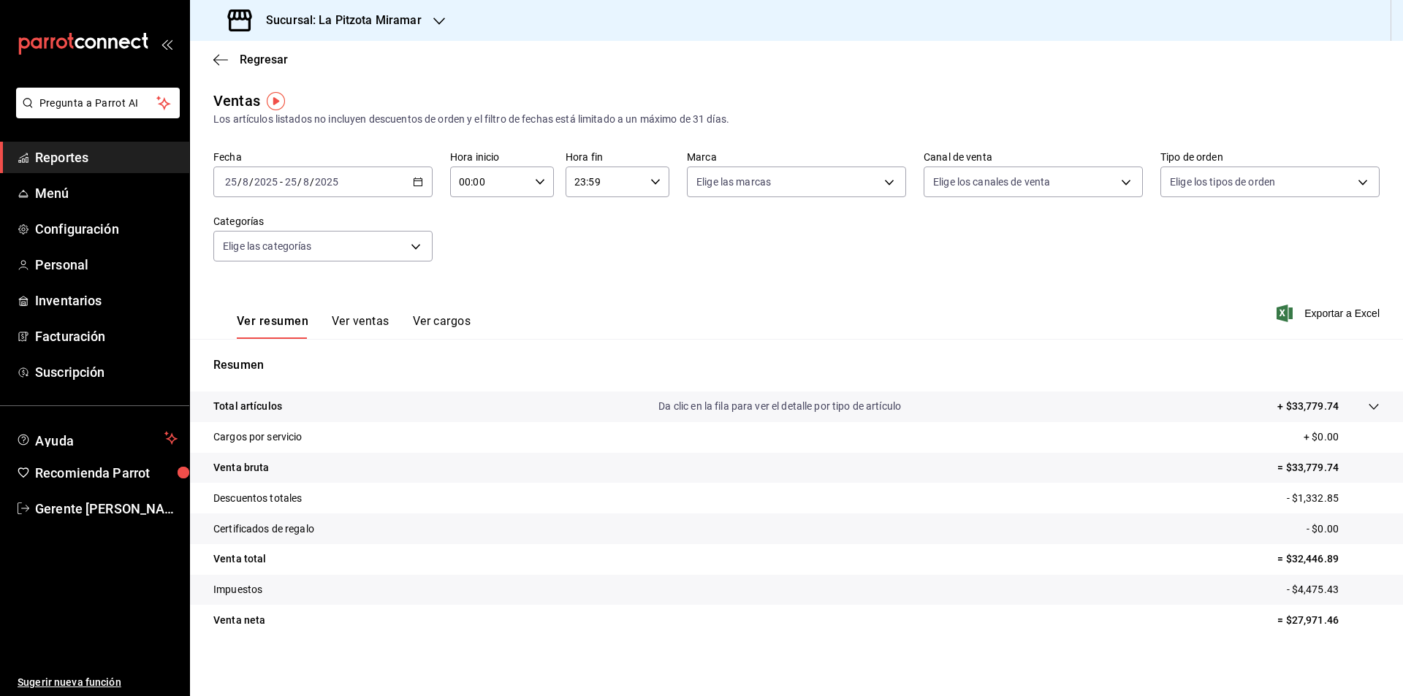
click at [413, 187] on div "[DATE] [DATE] - [DATE] [DATE]" at bounding box center [322, 182] width 219 height 31
click at [326, 359] on span "Rango de fechas" at bounding box center [282, 357] width 113 height 15
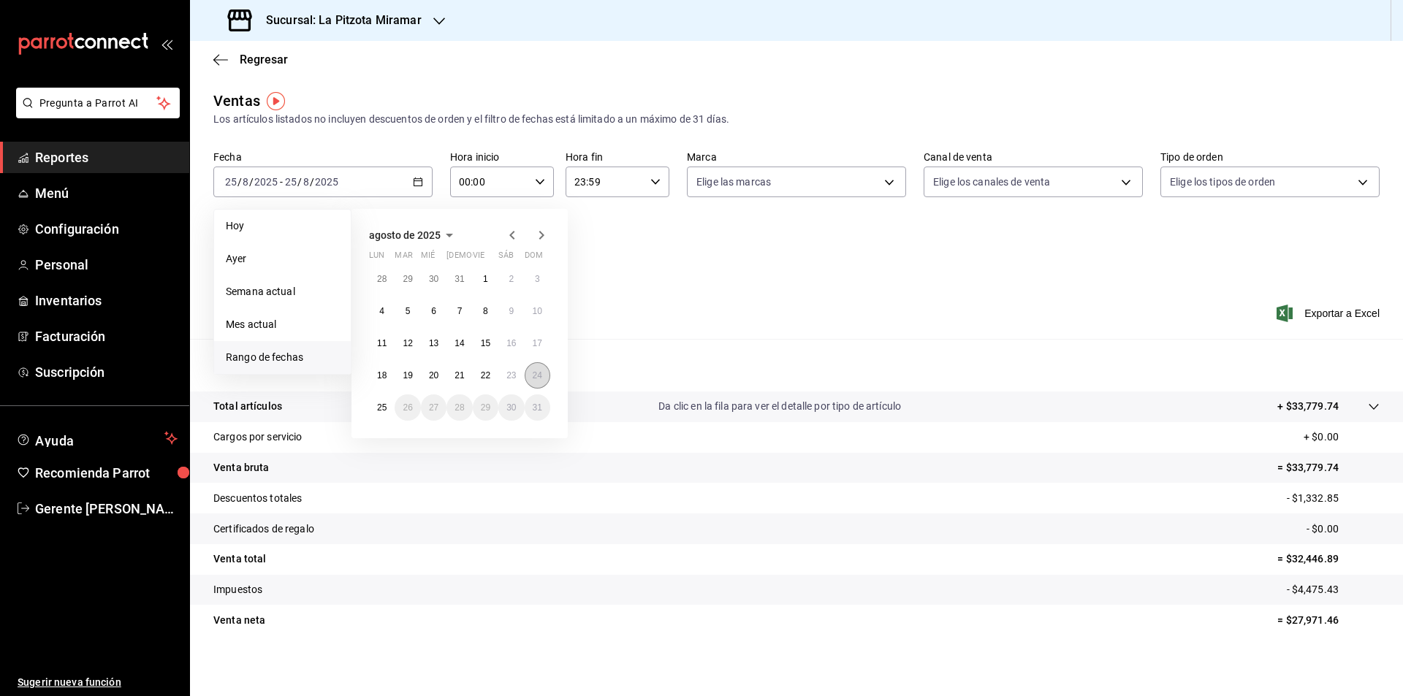
click at [544, 378] on button "24" at bounding box center [538, 375] width 26 height 26
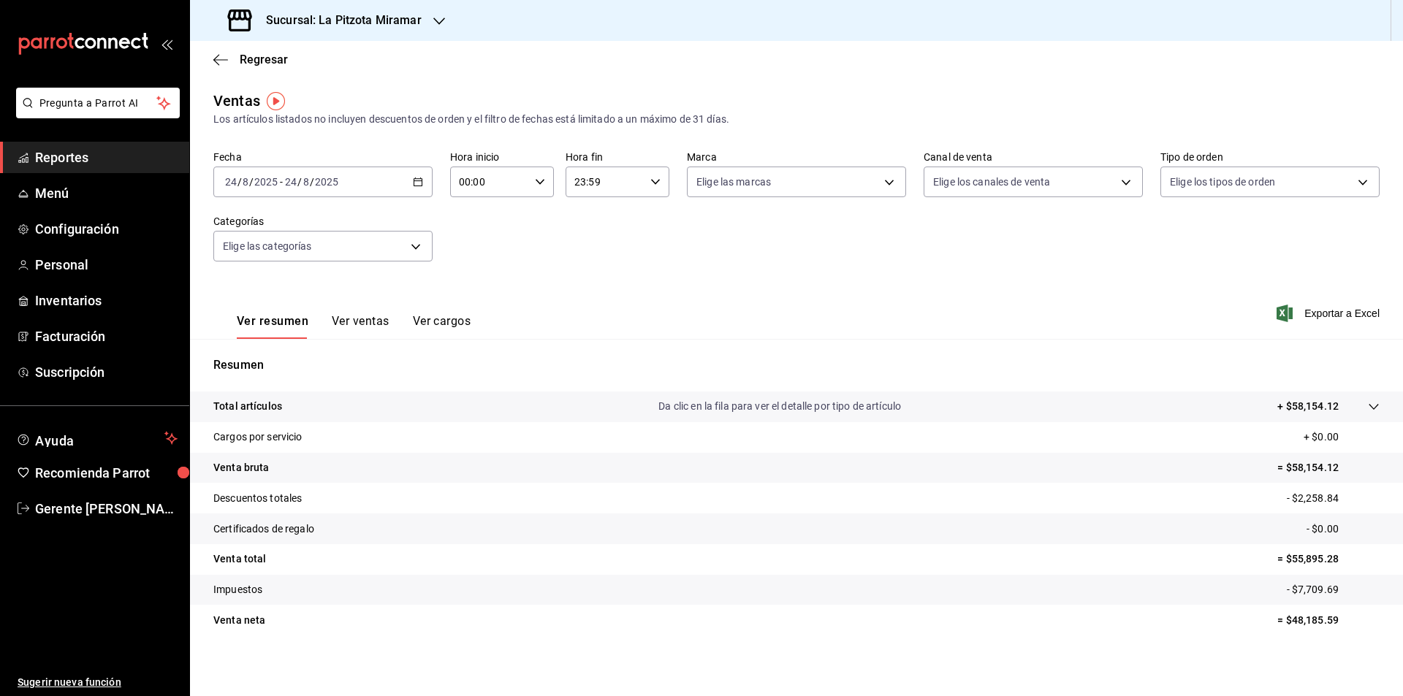
click at [360, 318] on button "Ver ventas" at bounding box center [361, 326] width 58 height 25
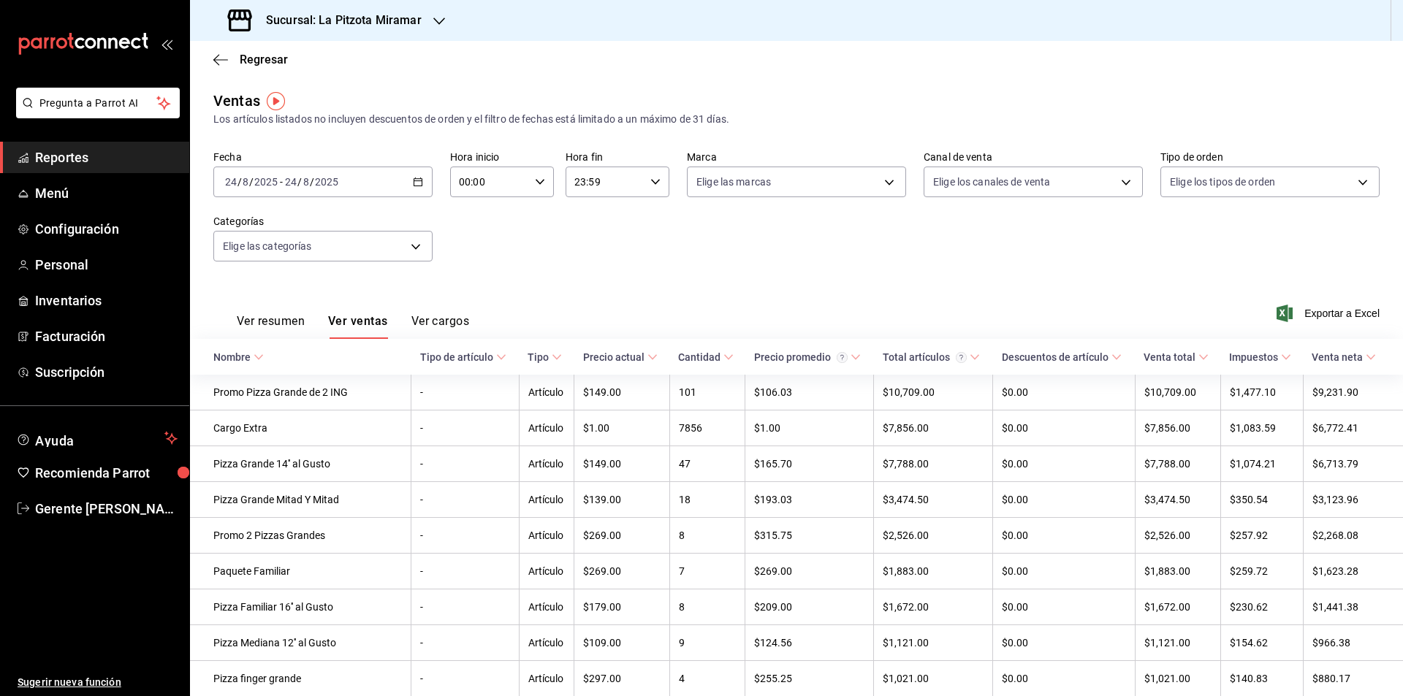
click at [227, 80] on main "Regresar Ventas Los artículos listados no incluyen descuentos de orden y el fil…" at bounding box center [796, 592] width 1213 height 1103
click at [226, 67] on div "Regresar" at bounding box center [796, 59] width 1213 height 37
click at [234, 58] on span "Regresar" at bounding box center [250, 60] width 75 height 14
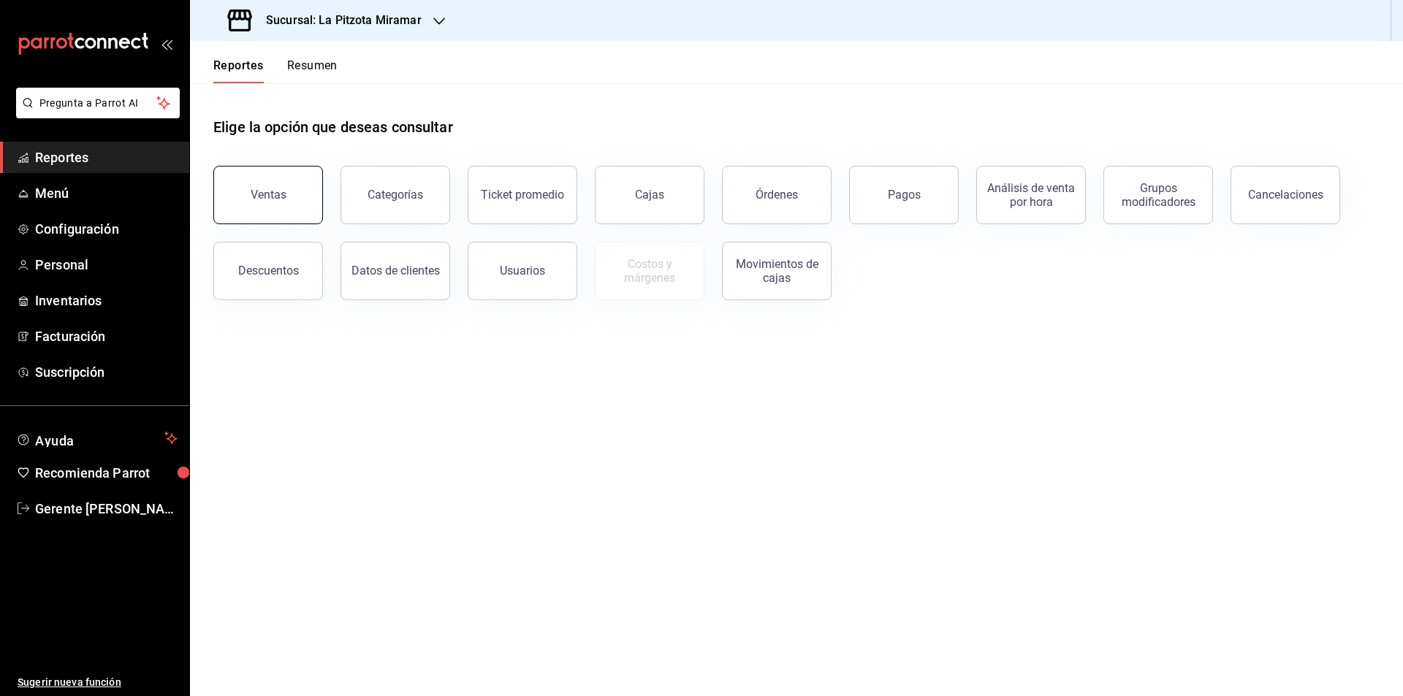
click at [310, 200] on button "Ventas" at bounding box center [268, 195] width 110 height 58
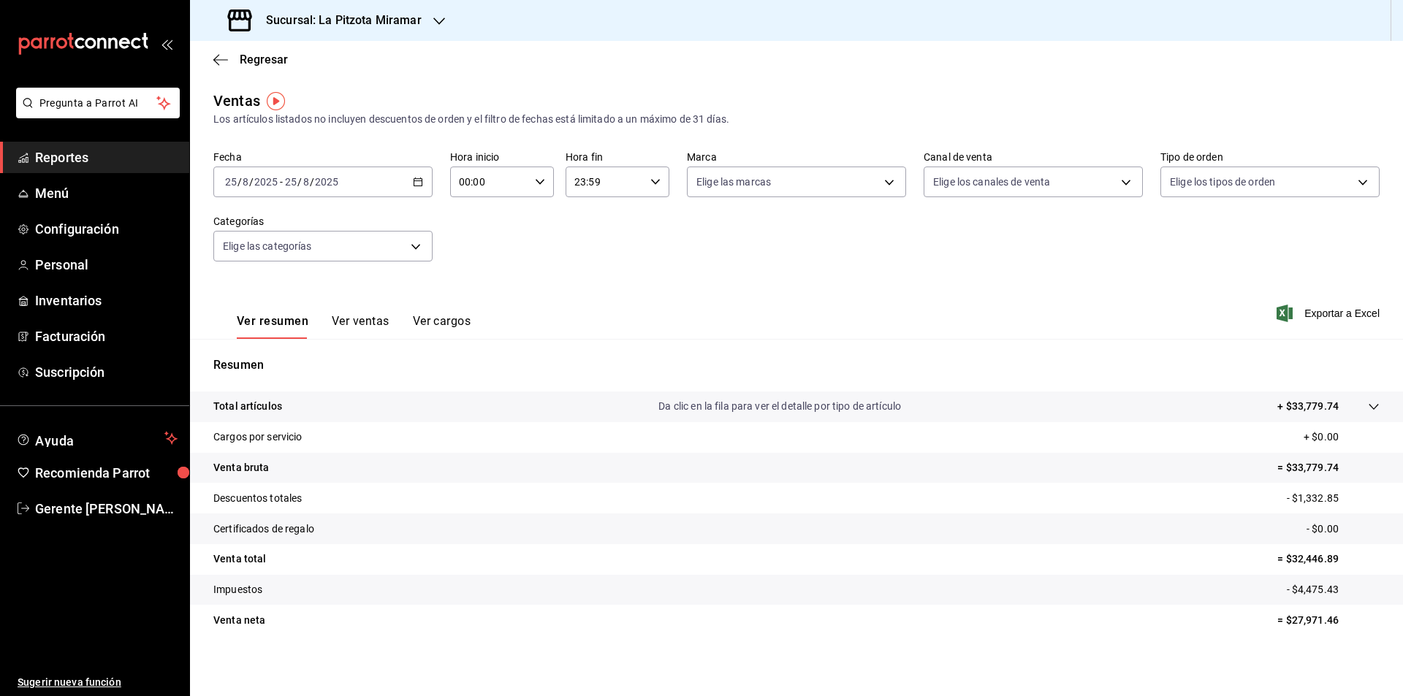
click at [225, 69] on div "Regresar" at bounding box center [796, 59] width 1213 height 37
click at [235, 61] on span "Regresar" at bounding box center [250, 60] width 75 height 14
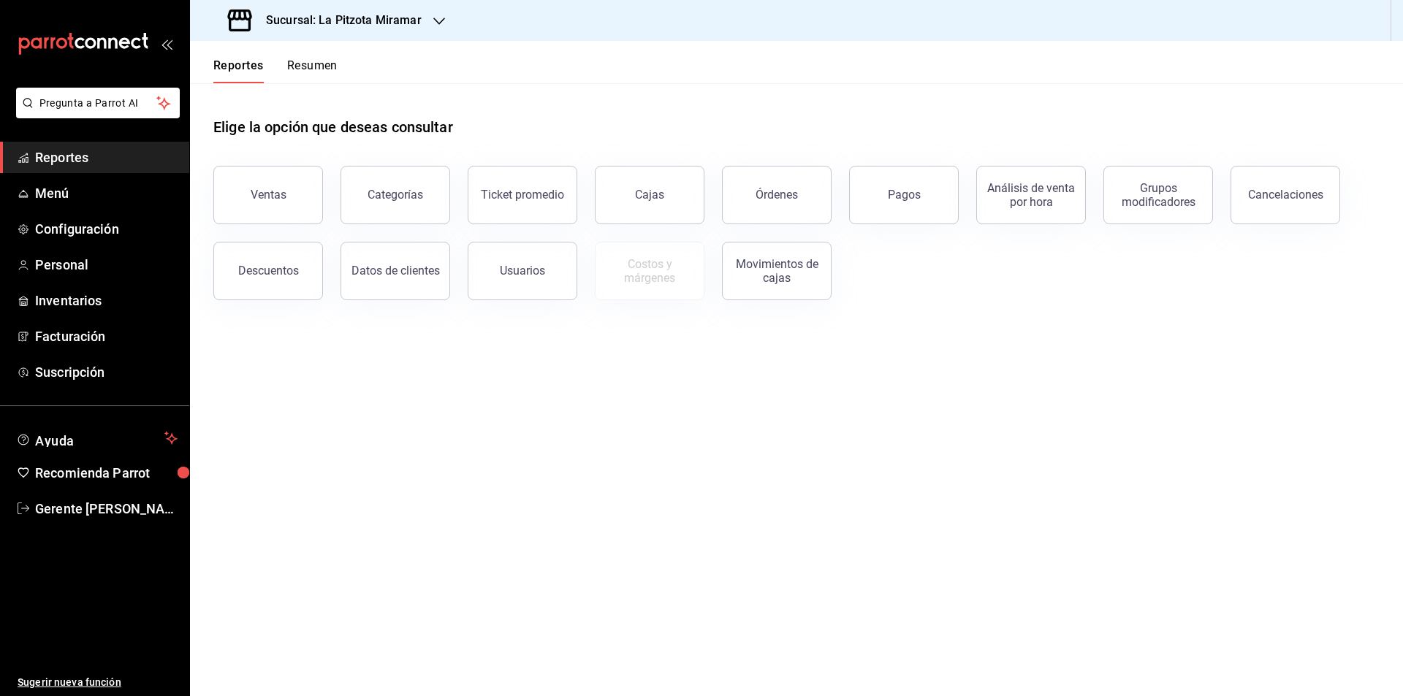
click at [309, 72] on button "Resumen" at bounding box center [312, 70] width 50 height 25
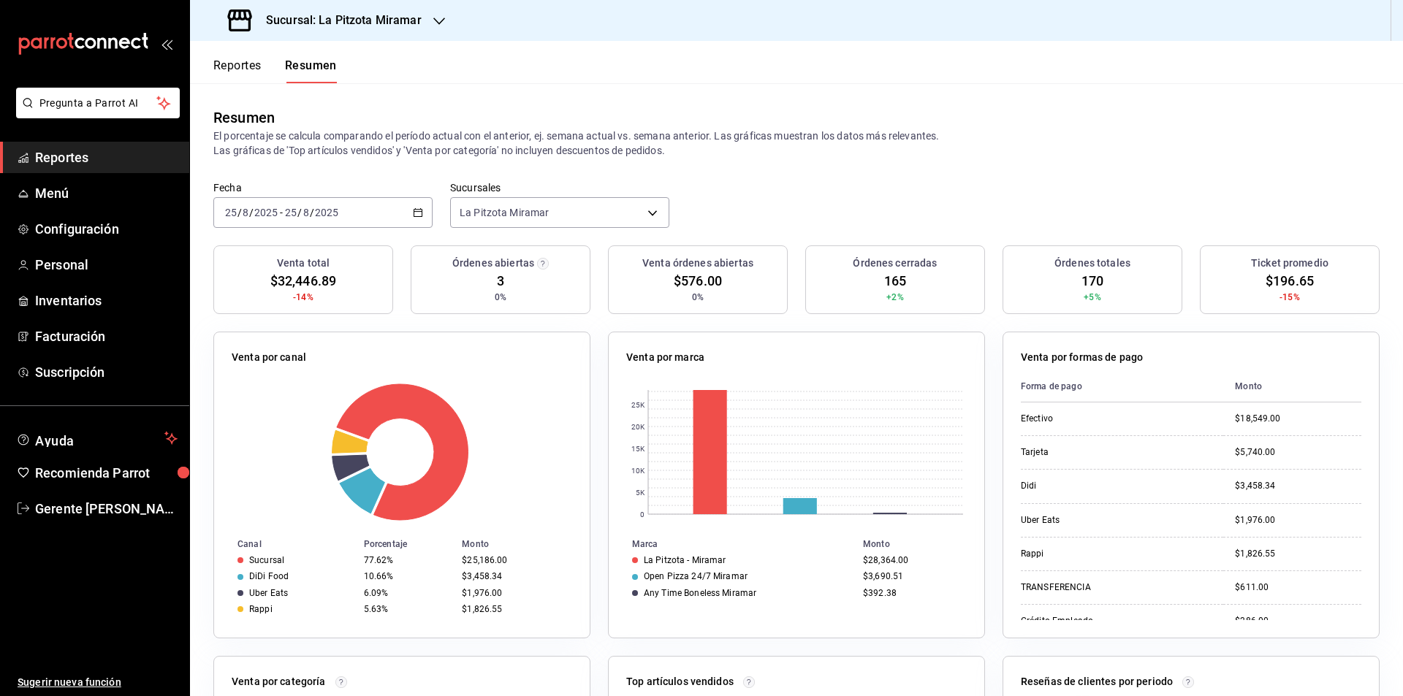
click at [359, 197] on div "[DATE] [DATE] - [DATE] [DATE]" at bounding box center [322, 212] width 219 height 31
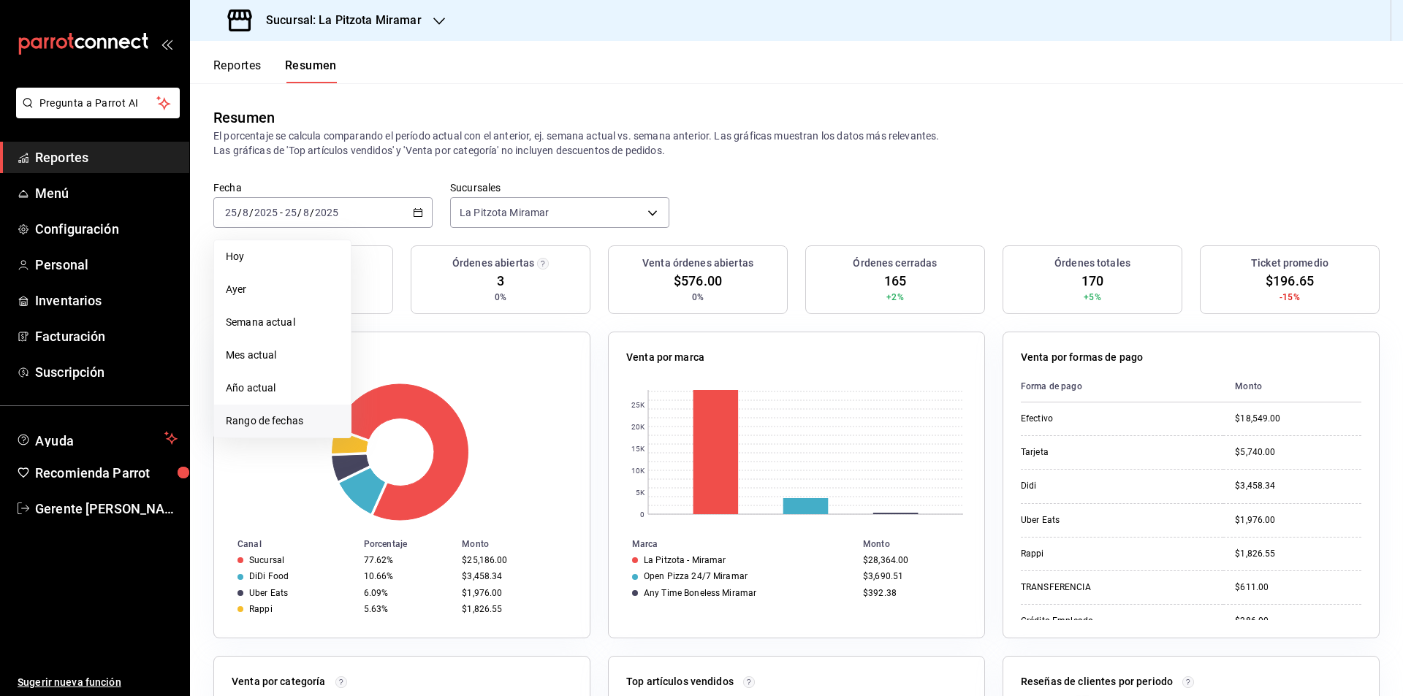
click at [305, 419] on span "Rango de fechas" at bounding box center [282, 421] width 113 height 15
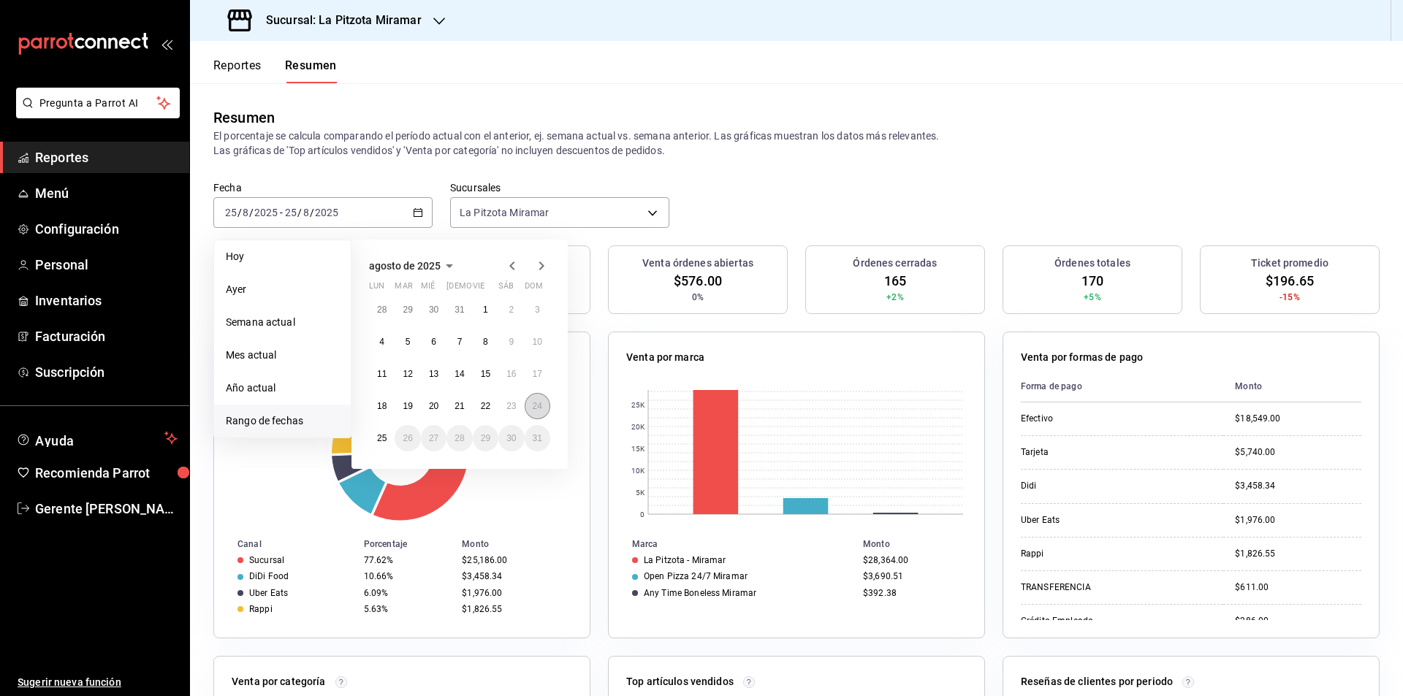
click at [526, 409] on button "24" at bounding box center [538, 406] width 26 height 26
click at [527, 409] on button "24" at bounding box center [538, 406] width 26 height 26
